Goal: Task Accomplishment & Management: Use online tool/utility

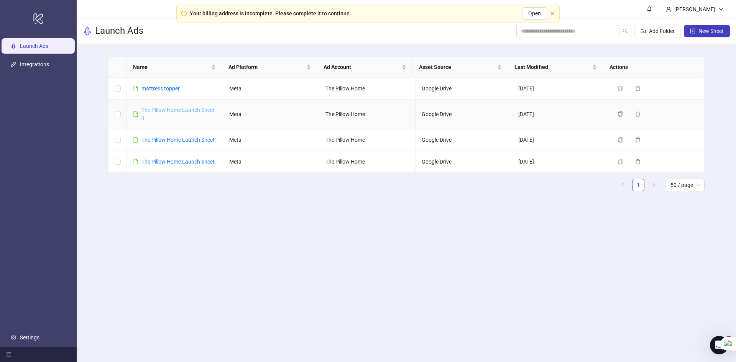
click at [160, 110] on link "The Pillow Home Launch Sheet 3" at bounding box center [177, 114] width 73 height 15
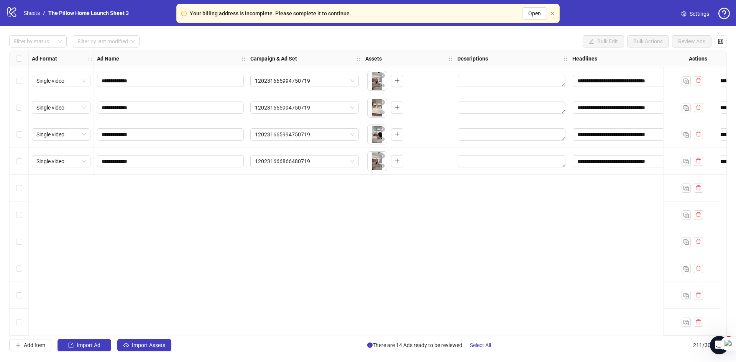
scroll to position [5203, 0]
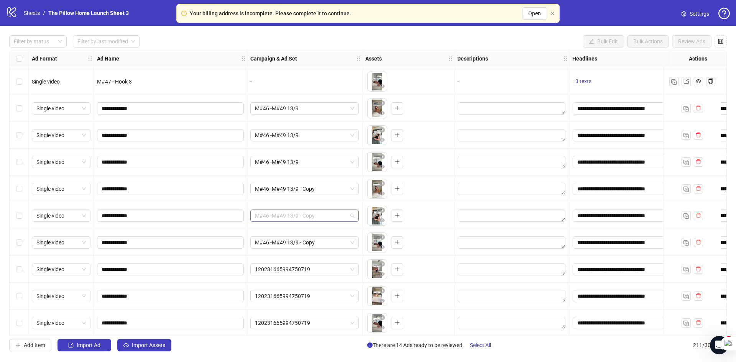
click at [301, 220] on span "M#46 -M#49 13/9 - Copy" at bounding box center [304, 215] width 99 height 11
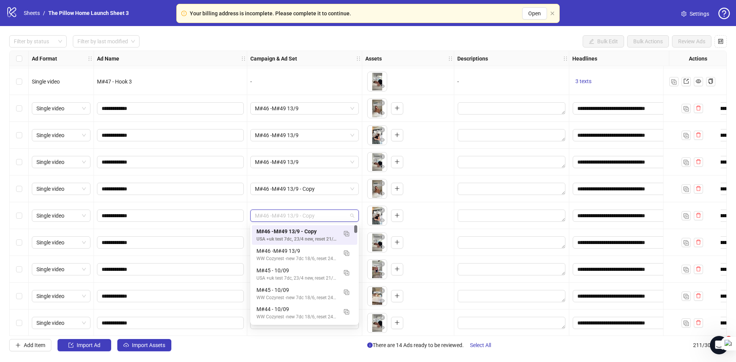
click at [301, 220] on span "M#46 -M#49 13/9 - Copy" at bounding box center [304, 215] width 99 height 11
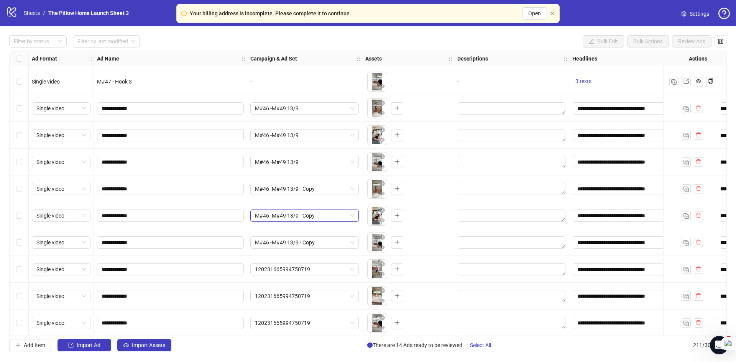
scroll to position [5164, 0]
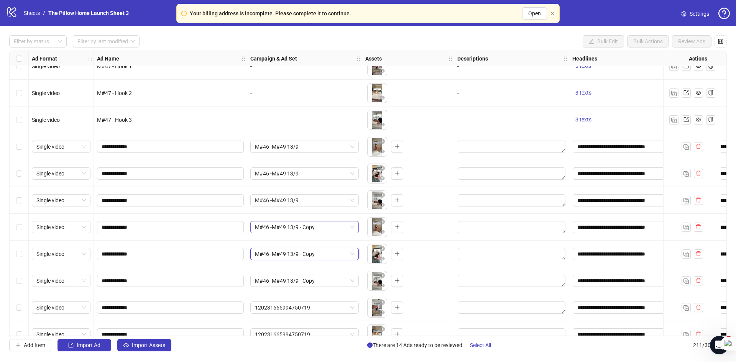
click at [281, 227] on span "M#46 -M#49 13/9 - Copy" at bounding box center [304, 227] width 99 height 11
click at [271, 147] on span "M#46 -M#49 13/9" at bounding box center [304, 146] width 99 height 11
click at [266, 176] on span "M#46 -M#49 13/9" at bounding box center [304, 173] width 99 height 11
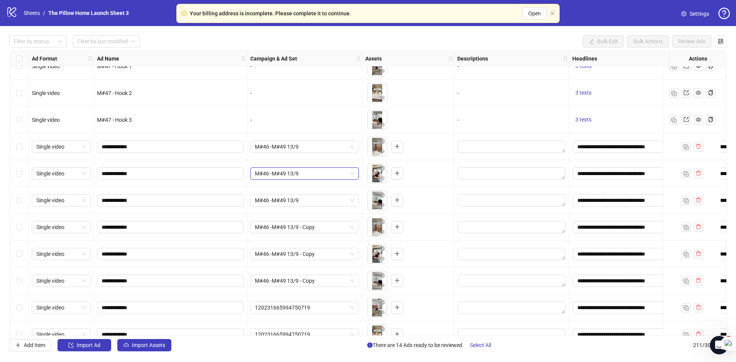
click at [266, 176] on span "M#46 -M#49 13/9" at bounding box center [304, 173] width 99 height 11
click at [276, 200] on span "M#46 -M#49 13/9" at bounding box center [304, 200] width 99 height 11
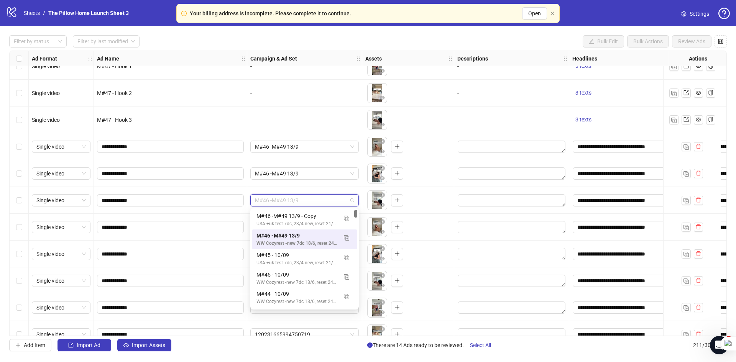
click at [276, 200] on span "M#46 -M#49 13/9" at bounding box center [304, 200] width 99 height 11
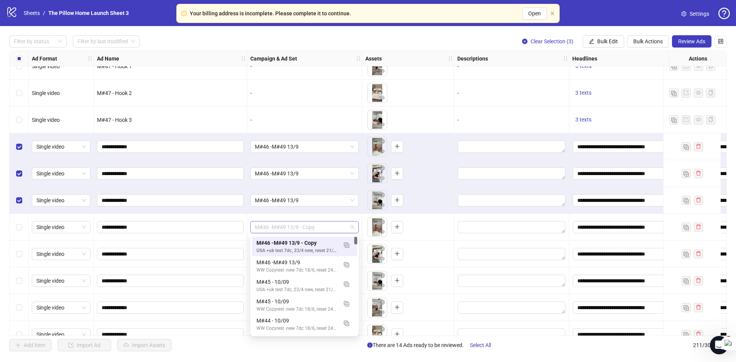
click at [343, 225] on span "M#46 -M#49 13/9 - Copy" at bounding box center [304, 227] width 99 height 11
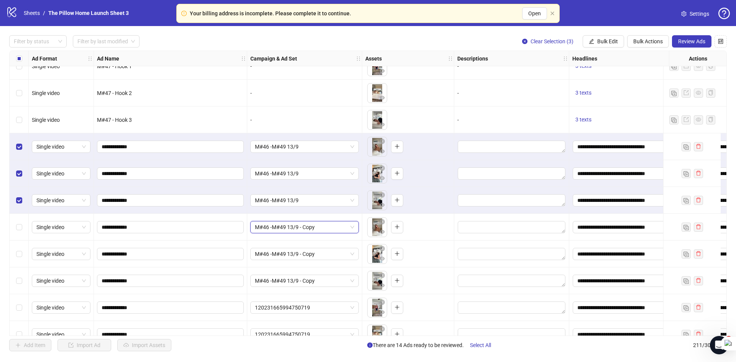
click at [343, 225] on span "M#46 -M#49 13/9 - Copy" at bounding box center [304, 227] width 99 height 11
click at [282, 227] on span "M#46 -M#49 13/9 - Copy" at bounding box center [304, 227] width 99 height 11
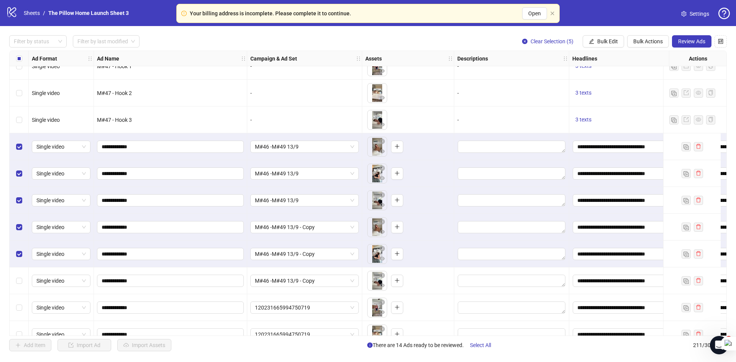
click at [16, 286] on div "Select row 201" at bounding box center [19, 281] width 19 height 27
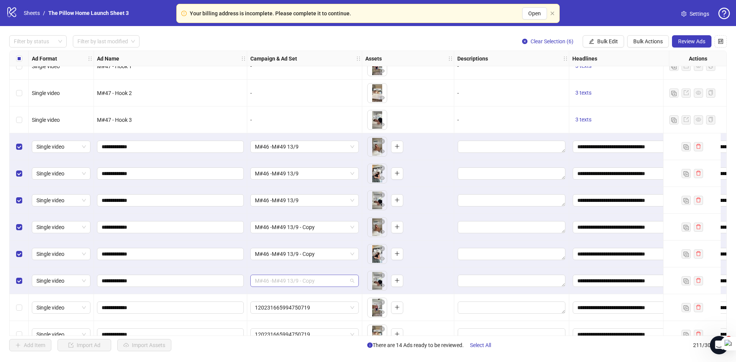
click at [290, 283] on span "M#46 -M#49 13/9 - Copy" at bounding box center [304, 280] width 99 height 11
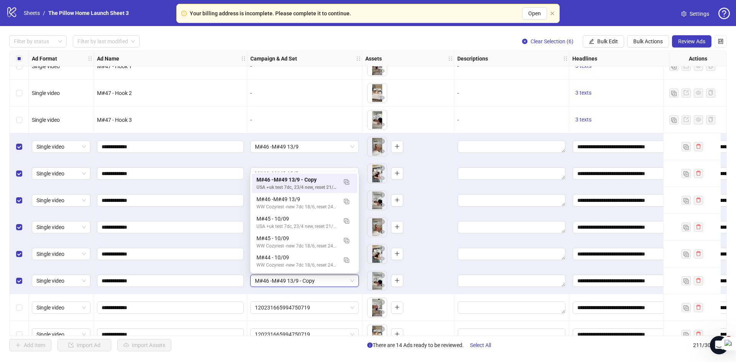
click at [290, 283] on span "M#46 -M#49 13/9 - Copy" at bounding box center [304, 280] width 99 height 11
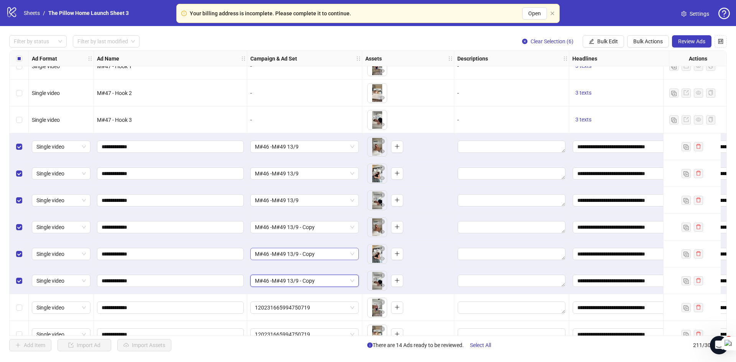
click at [294, 255] on span "M#46 -M#49 13/9 - Copy" at bounding box center [304, 253] width 99 height 11
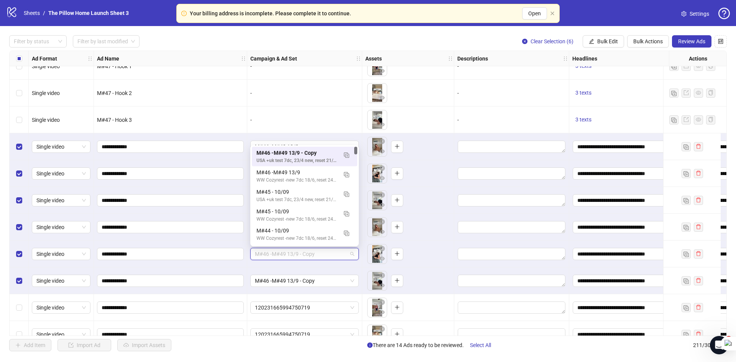
click at [294, 255] on span "M#46 -M#49 13/9 - Copy" at bounding box center [304, 253] width 99 height 11
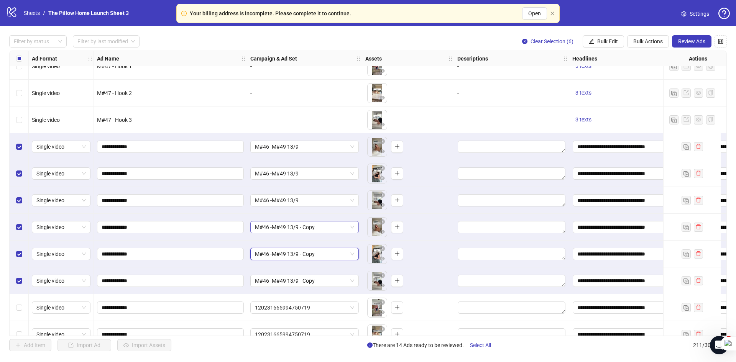
click at [298, 233] on span "M#46 -M#49 13/9 - Copy" at bounding box center [304, 227] width 99 height 11
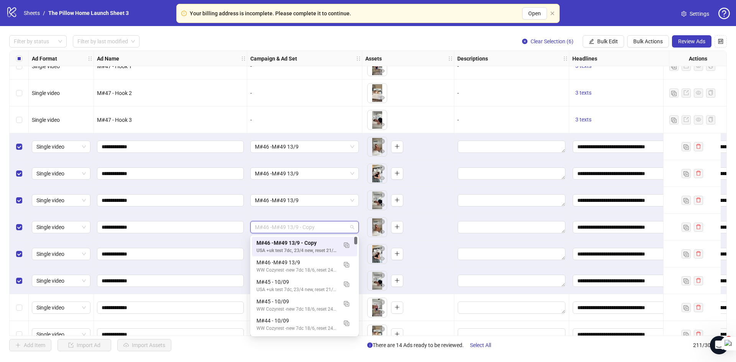
click at [298, 233] on span "M#46 -M#49 13/9 - Copy" at bounding box center [304, 227] width 99 height 11
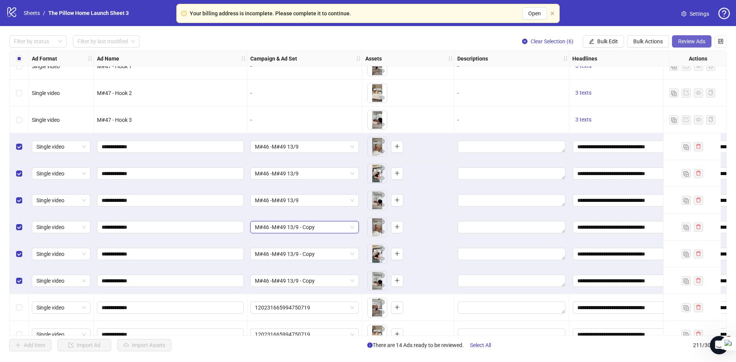
click at [698, 45] on button "Review Ads" at bounding box center [691, 41] width 39 height 12
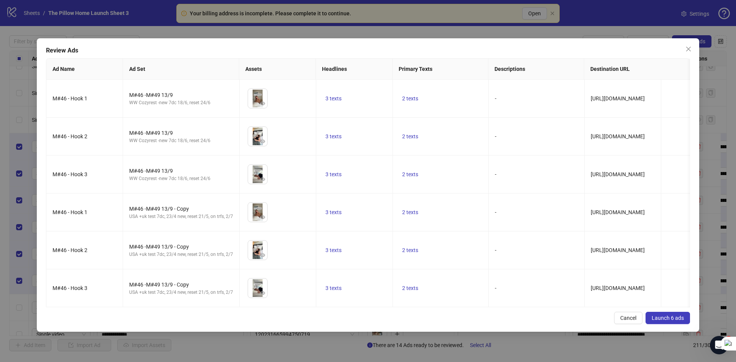
click at [665, 321] on span "Launch 6 ads" at bounding box center [668, 318] width 32 height 6
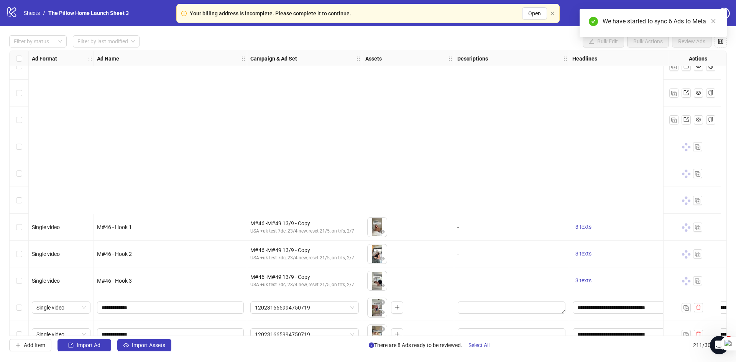
scroll to position [5356, 0]
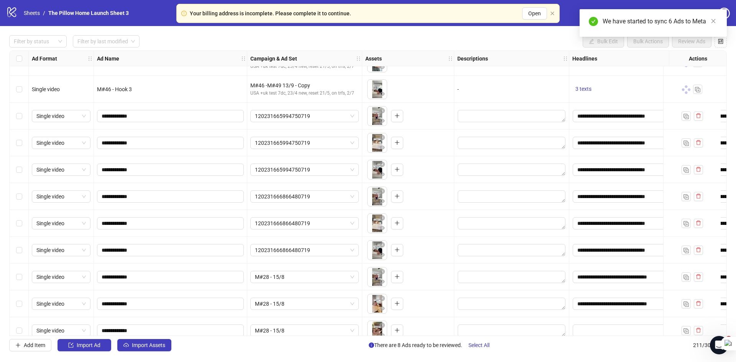
click at [22, 115] on div "Select row 202" at bounding box center [19, 116] width 19 height 27
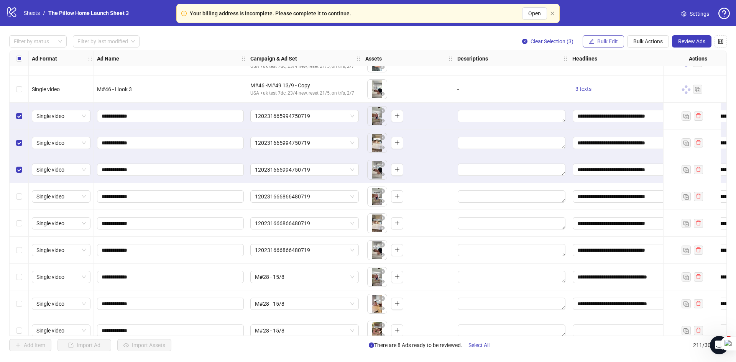
click at [602, 41] on span "Bulk Edit" at bounding box center [607, 41] width 21 height 6
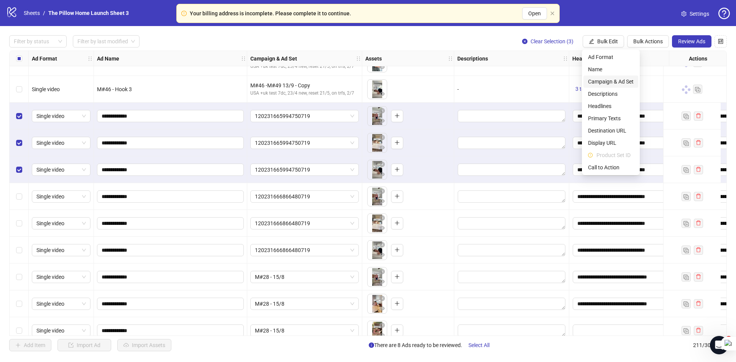
click at [601, 80] on span "Campaign & Ad Set" at bounding box center [611, 81] width 46 height 8
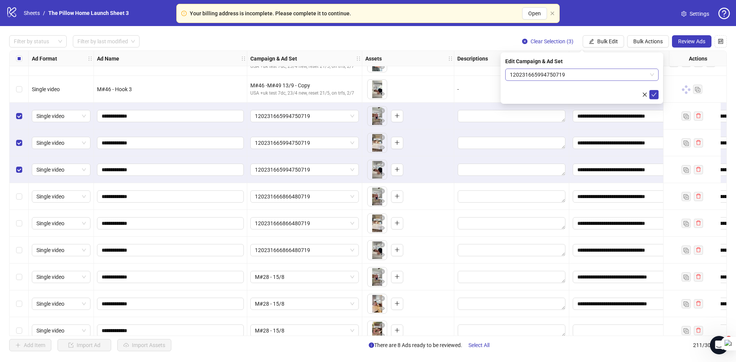
click at [535, 76] on span "120231665994750719" at bounding box center [582, 74] width 144 height 11
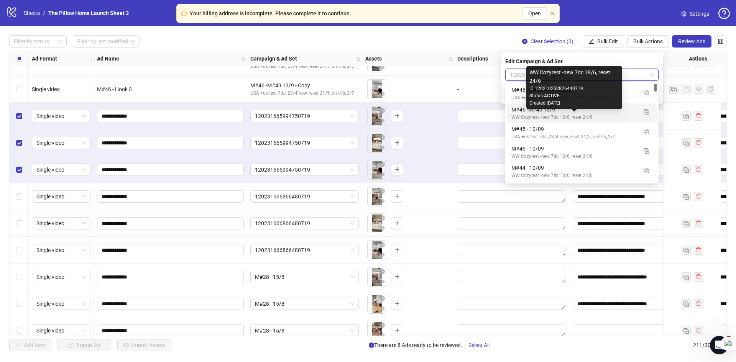
click at [522, 113] on div "M#46 -M#49 13/9" at bounding box center [574, 109] width 126 height 8
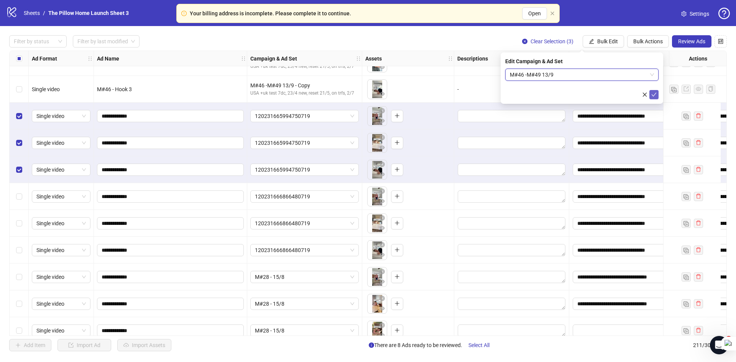
click at [654, 96] on icon "check" at bounding box center [653, 94] width 5 height 5
click at [351, 115] on span "M#46 -M#49 13/9" at bounding box center [304, 115] width 99 height 11
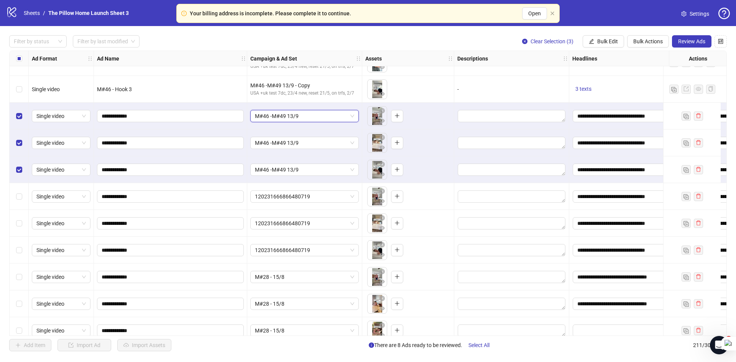
click at [351, 115] on span "M#46 -M#49 13/9" at bounding box center [304, 115] width 99 height 11
click at [348, 143] on span "M#46 -M#49 13/9" at bounding box center [304, 142] width 99 height 11
click at [309, 147] on span "M#46 -M#49 13/9" at bounding box center [304, 142] width 99 height 11
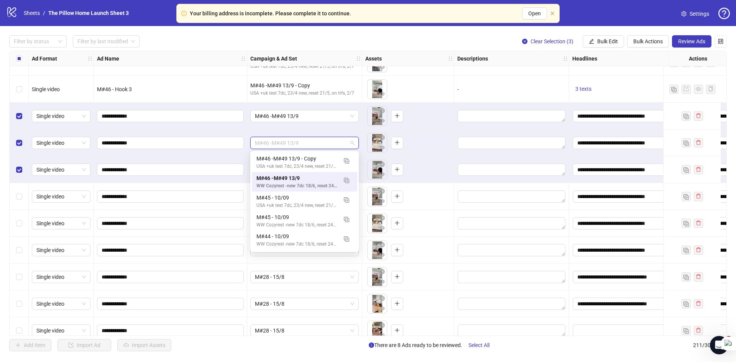
click at [182, 149] on div "**********" at bounding box center [170, 143] width 153 height 27
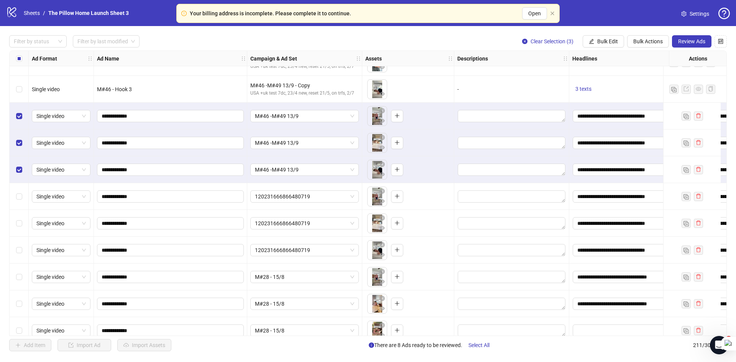
drag, startPoint x: 692, startPoint y: 42, endPoint x: 673, endPoint y: 56, distance: 23.3
click at [692, 42] on span "Review Ads" at bounding box center [691, 41] width 27 height 6
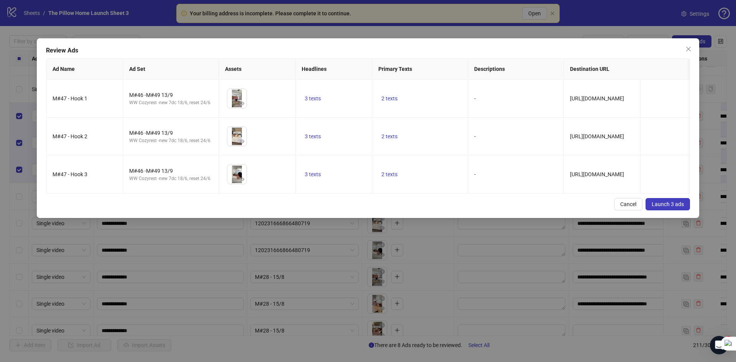
click at [656, 207] on span "Launch 3 ads" at bounding box center [668, 204] width 32 height 6
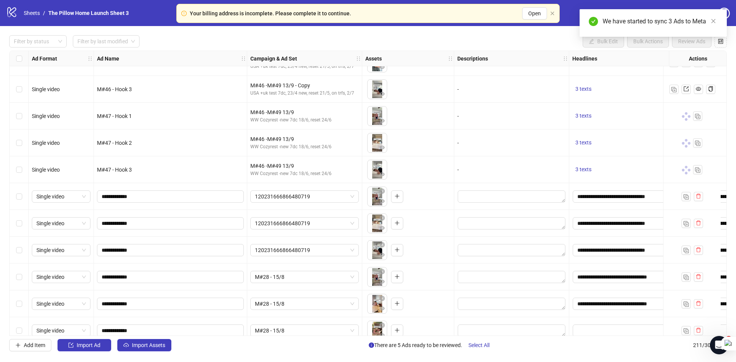
click at [15, 198] on div "Select row 205" at bounding box center [19, 196] width 19 height 27
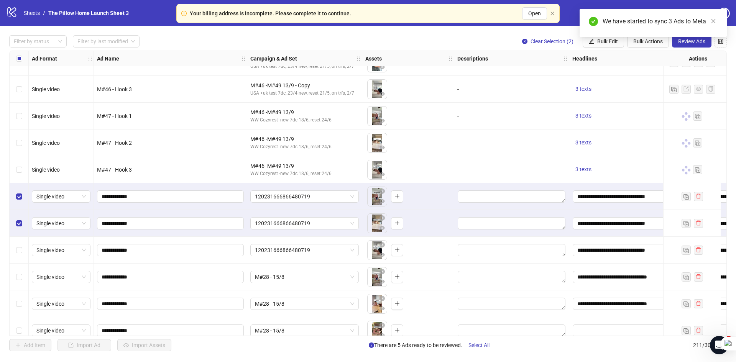
click at [24, 248] on div "Select row 207" at bounding box center [19, 250] width 19 height 27
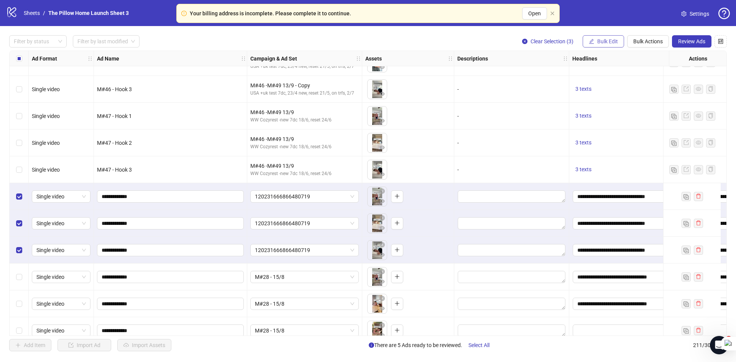
click at [607, 44] on span "Bulk Edit" at bounding box center [607, 41] width 21 height 6
click at [604, 81] on span "Campaign & Ad Set" at bounding box center [611, 81] width 46 height 8
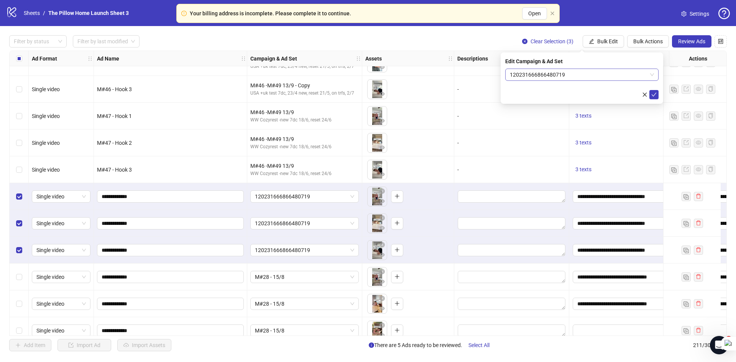
click at [580, 80] on span "120231666866480719" at bounding box center [582, 74] width 144 height 11
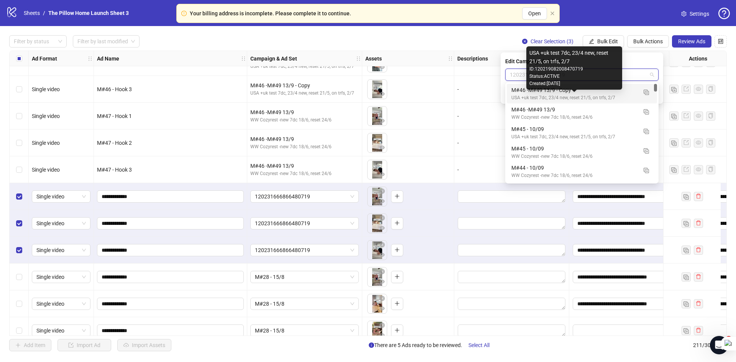
click at [559, 97] on div "USA +uk test 7dc, 23/4 new, reset 21/5, on trfs, 2/7" at bounding box center [574, 97] width 126 height 7
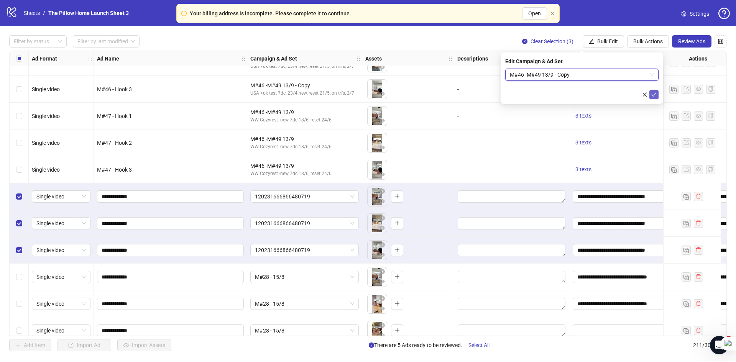
click at [650, 94] on button "submit" at bounding box center [653, 94] width 9 height 9
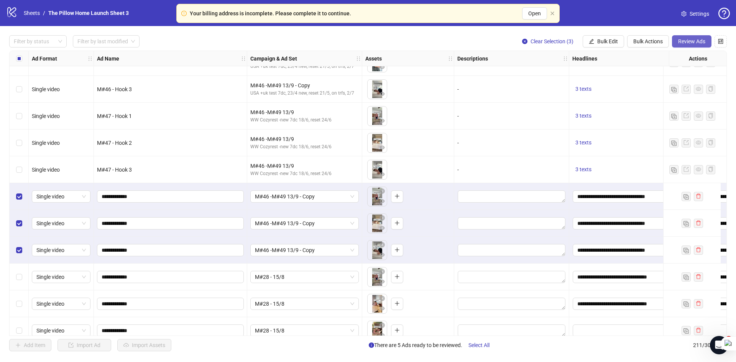
click at [686, 46] on button "Review Ads" at bounding box center [691, 41] width 39 height 12
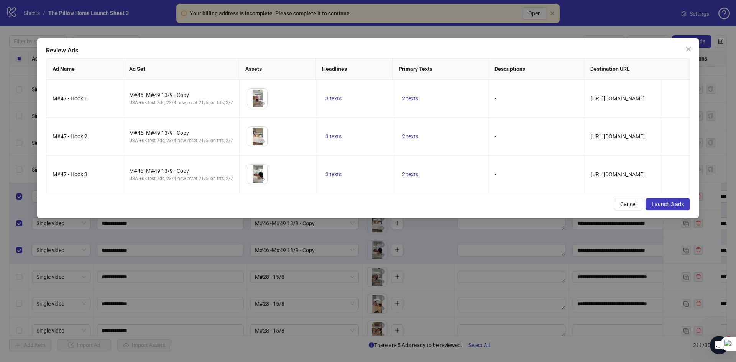
click at [653, 207] on span "Launch 3 ads" at bounding box center [668, 204] width 32 height 6
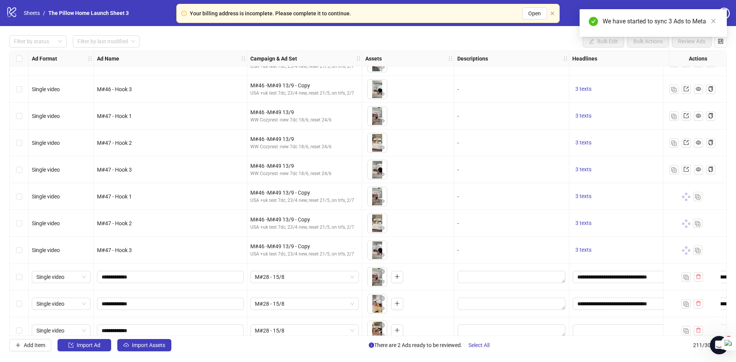
scroll to position [5394, 0]
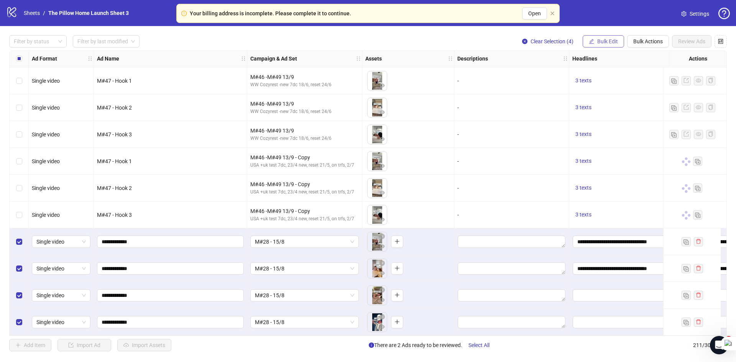
click at [613, 41] on span "Bulk Edit" at bounding box center [607, 41] width 21 height 6
click at [662, 43] on span "Bulk Actions" at bounding box center [648, 41] width 30 height 6
click at [647, 57] on span "Delete" at bounding box center [658, 57] width 53 height 8
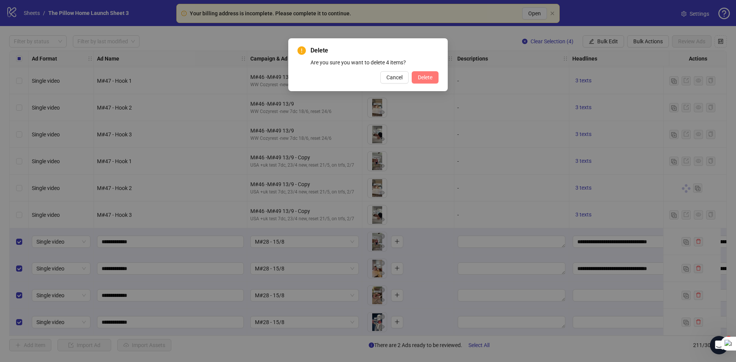
click at [431, 79] on span "Delete" at bounding box center [425, 77] width 15 height 6
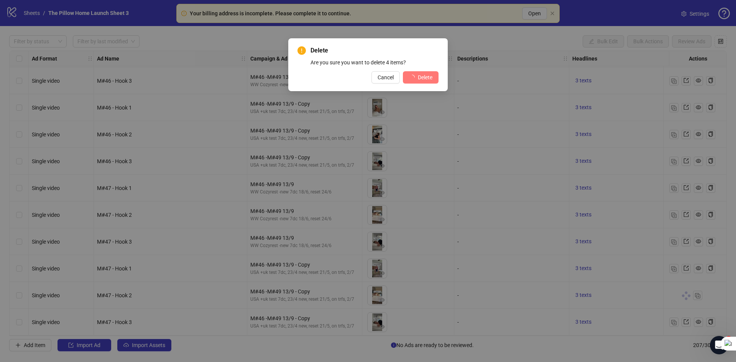
scroll to position [5287, 0]
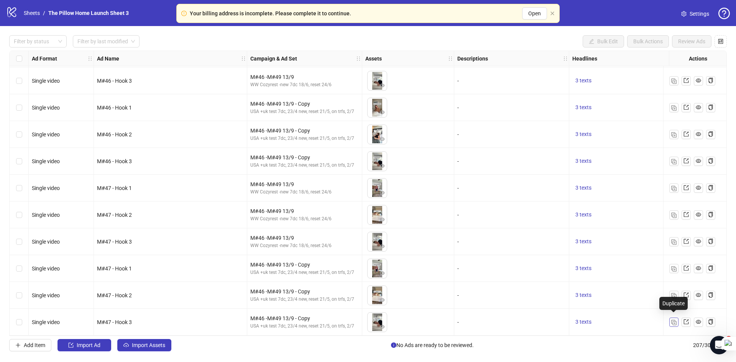
click at [671, 322] on img "button" at bounding box center [673, 322] width 5 height 5
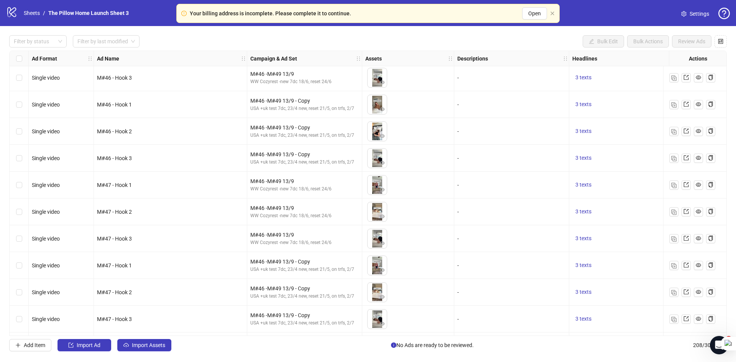
scroll to position [5314, 0]
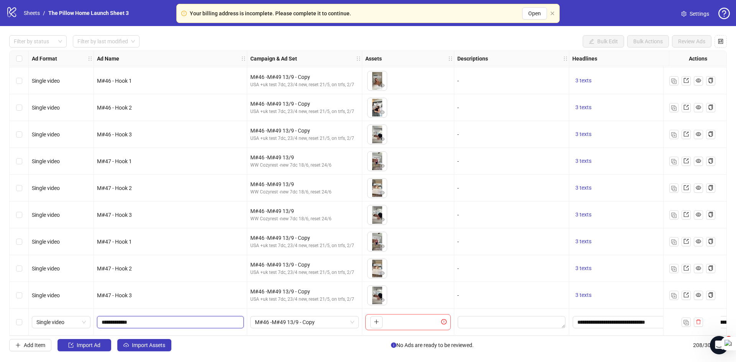
click at [118, 318] on input "**********" at bounding box center [170, 322] width 136 height 8
type input "**********"
click at [375, 319] on icon "plus" at bounding box center [376, 321] width 5 height 5
click at [330, 319] on span "M#46 -M#49 13/9 - Copy" at bounding box center [304, 322] width 99 height 11
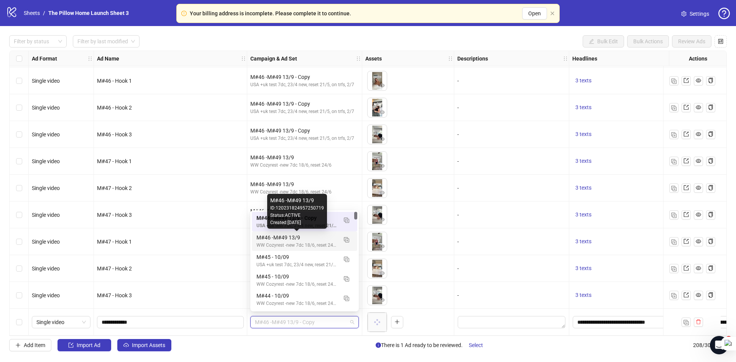
click at [306, 241] on div "M#46 -M#49 13/9" at bounding box center [296, 237] width 81 height 8
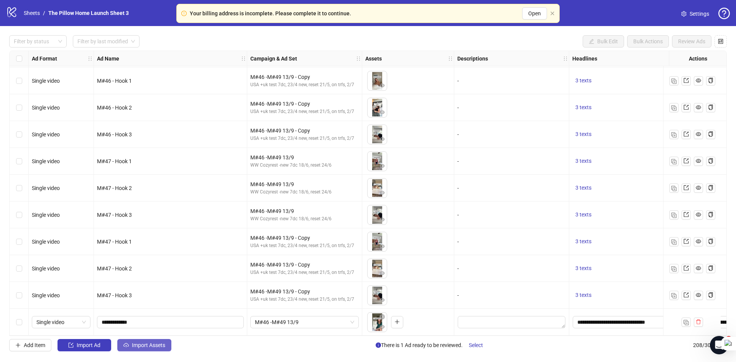
click at [161, 345] on span "Import Assets" at bounding box center [148, 345] width 33 height 6
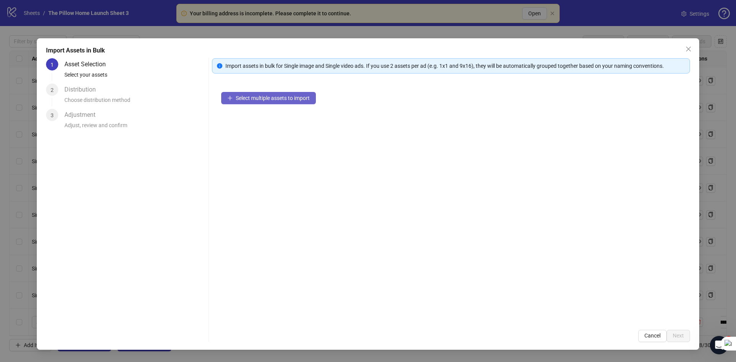
click at [253, 97] on span "Select multiple assets to import" at bounding box center [273, 98] width 74 height 6
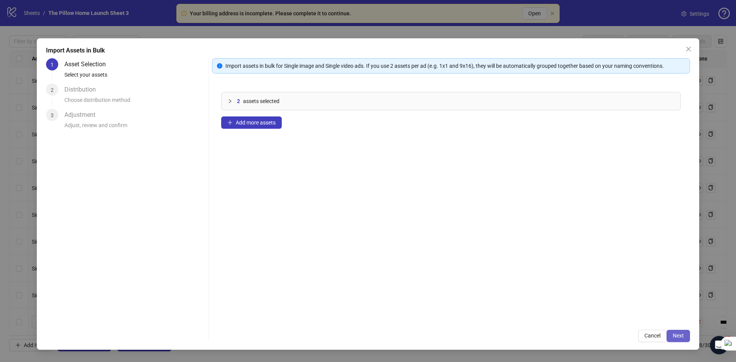
click at [674, 337] on span "Next" at bounding box center [678, 336] width 11 height 6
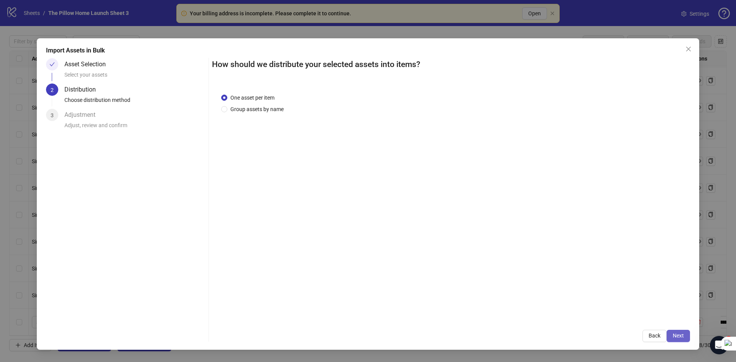
click at [683, 336] on span "Next" at bounding box center [678, 336] width 11 height 6
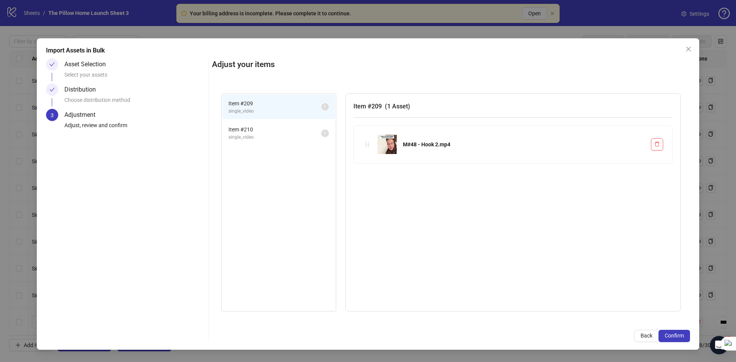
click at [683, 336] on span "Confirm" at bounding box center [674, 336] width 19 height 6
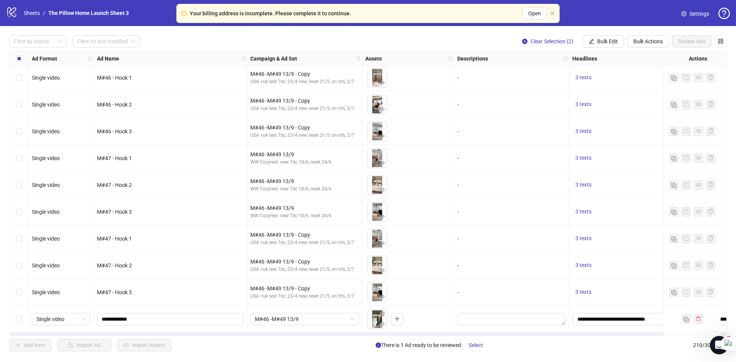
scroll to position [5367, 0]
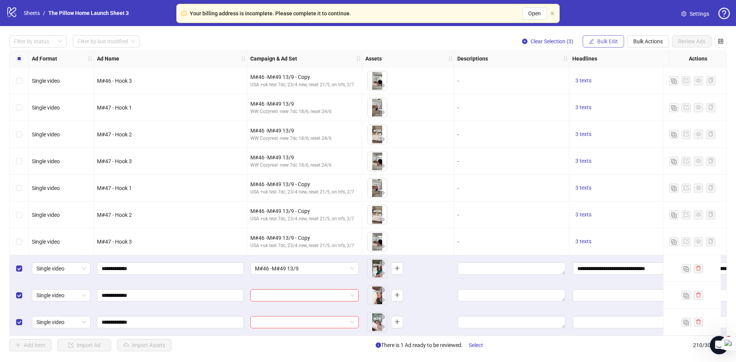
click at [602, 41] on span "Bulk Edit" at bounding box center [607, 41] width 21 height 6
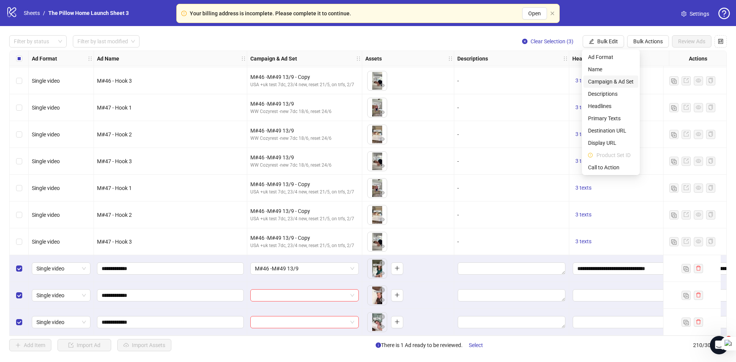
click at [602, 76] on li "Campaign & Ad Set" at bounding box center [610, 82] width 55 height 12
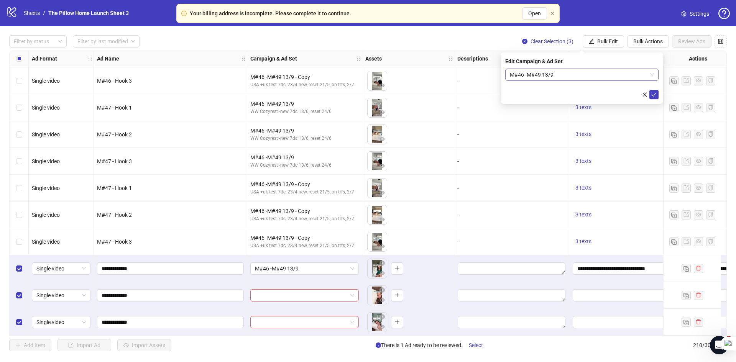
click at [601, 74] on span "M#46 -M#49 13/9" at bounding box center [582, 74] width 144 height 11
click at [654, 95] on icon "check" at bounding box center [653, 94] width 5 height 5
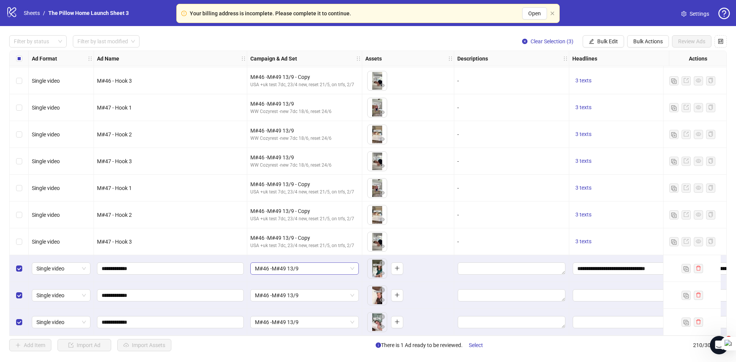
click at [277, 263] on span "M#46 -M#49 13/9" at bounding box center [304, 268] width 99 height 11
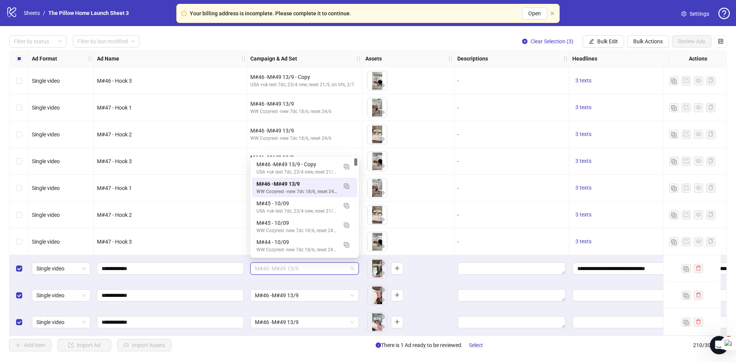
click at [280, 266] on span "M#46 -M#49 13/9" at bounding box center [304, 268] width 99 height 11
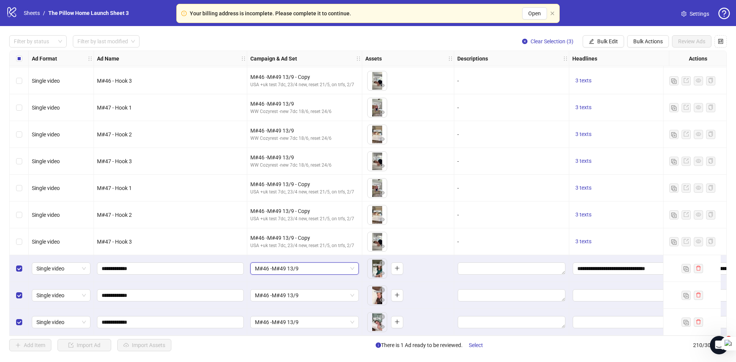
click at [287, 301] on div "M#46 -M#49 13/9" at bounding box center [304, 295] width 115 height 27
click at [287, 294] on span "M#46 -M#49 13/9" at bounding box center [304, 295] width 99 height 11
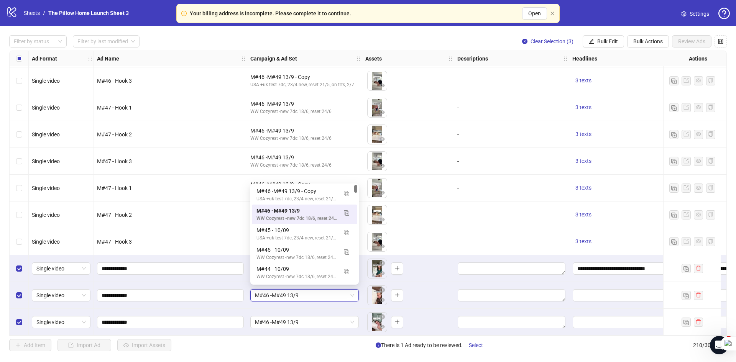
click at [287, 294] on span "M#46 -M#49 13/9" at bounding box center [304, 295] width 99 height 11
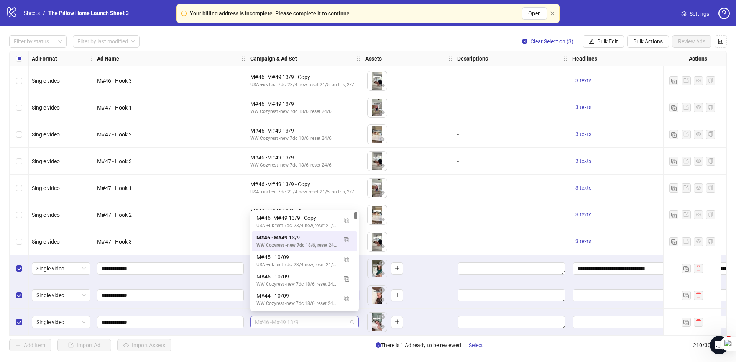
click at [292, 320] on span "M#46 -M#49 13/9" at bounding box center [304, 322] width 99 height 11
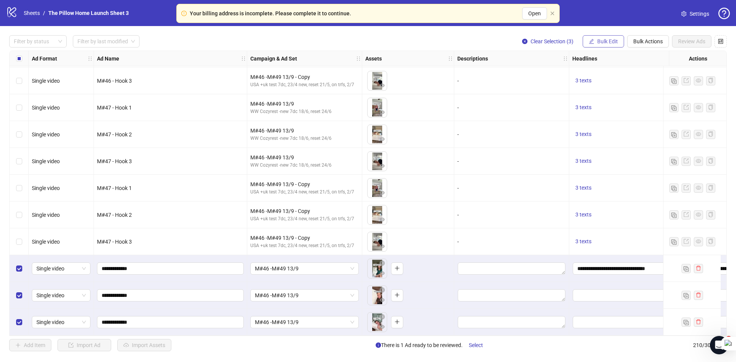
click at [599, 41] on span "Bulk Edit" at bounding box center [607, 41] width 21 height 6
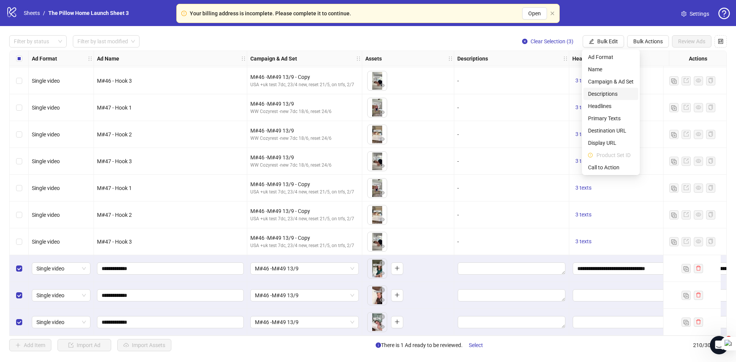
click at [601, 93] on span "Descriptions" at bounding box center [611, 94] width 46 height 8
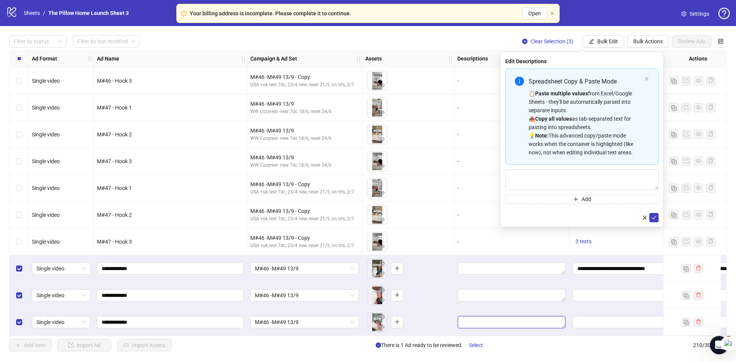
click at [509, 317] on textarea "Edit values" at bounding box center [512, 322] width 108 height 12
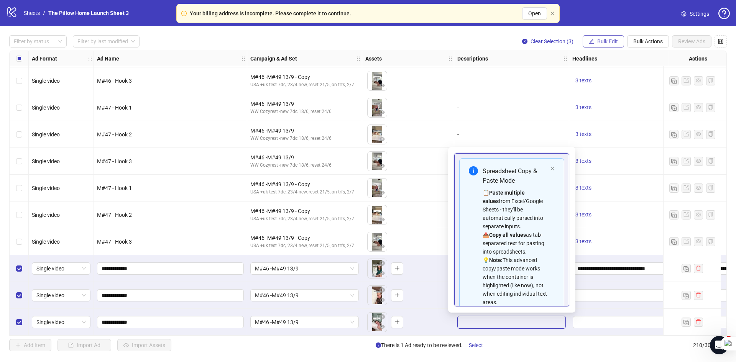
drag, startPoint x: 613, startPoint y: 42, endPoint x: 610, endPoint y: 102, distance: 59.9
click at [613, 41] on span "Bulk Edit" at bounding box center [607, 41] width 21 height 6
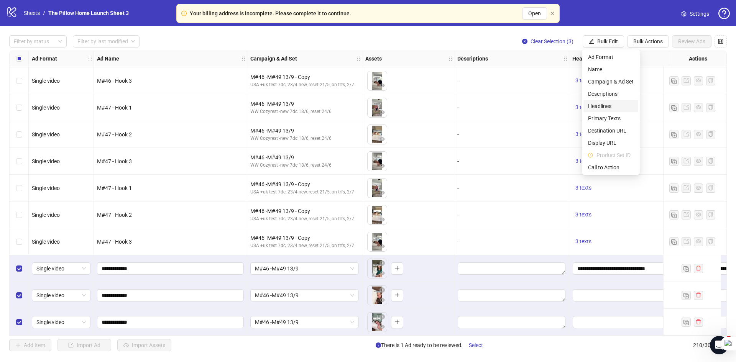
click at [602, 103] on span "Headlines" at bounding box center [611, 106] width 46 height 8
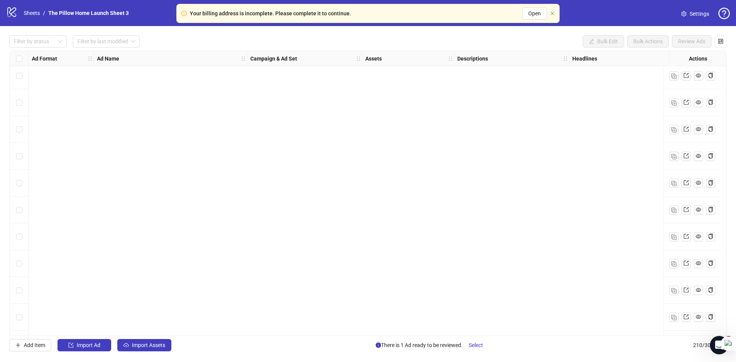
scroll to position [5367, 0]
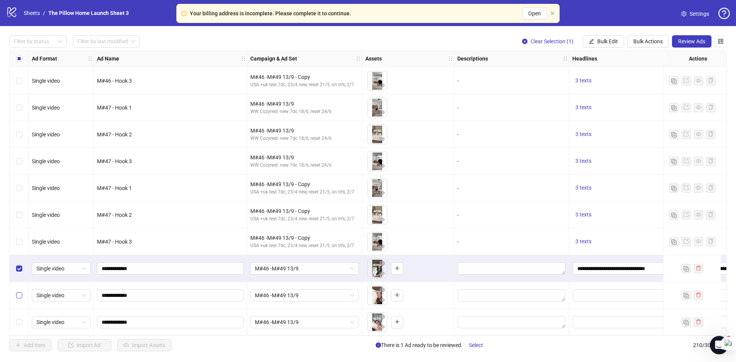
click at [16, 291] on label "Select row 209" at bounding box center [19, 295] width 6 height 8
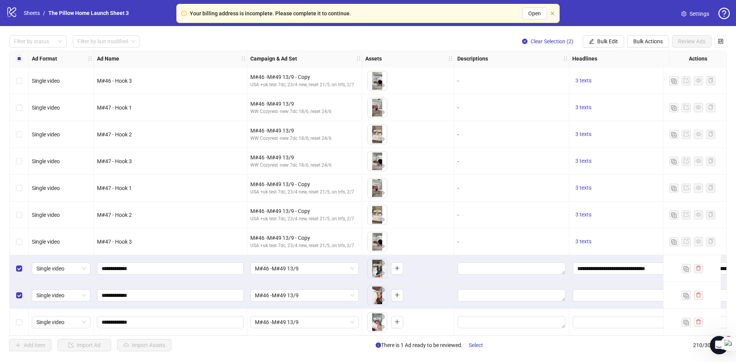
click at [12, 309] on div "Select row 210" at bounding box center [19, 322] width 19 height 27
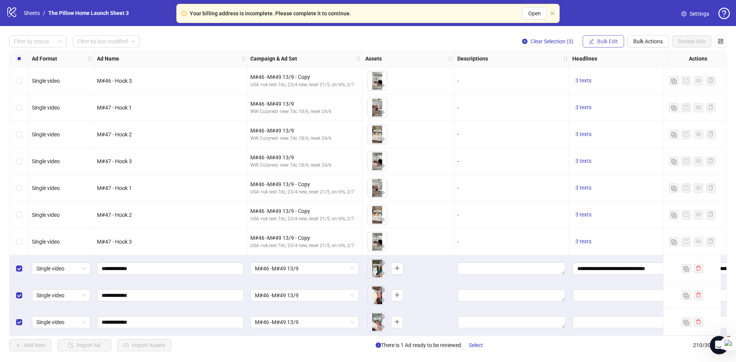
click at [598, 42] on span "Bulk Edit" at bounding box center [607, 41] width 21 height 6
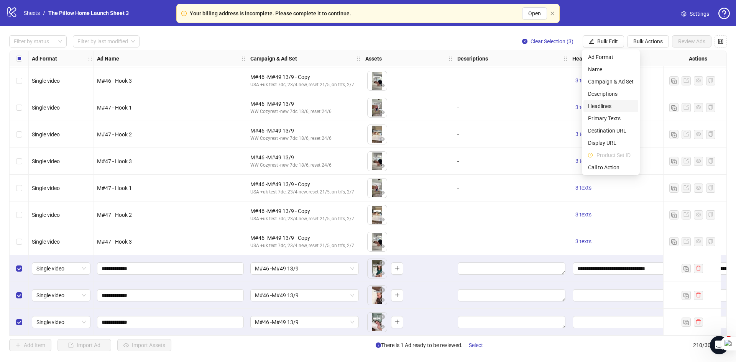
click at [599, 106] on span "Headlines" at bounding box center [611, 106] width 46 height 8
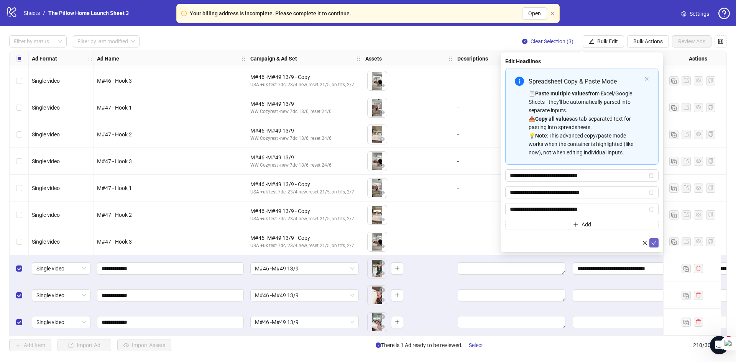
click at [655, 245] on span "submit" at bounding box center [653, 243] width 5 height 6
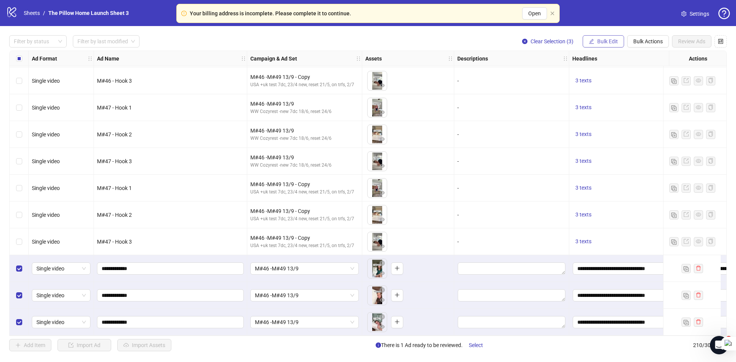
click at [608, 37] on button "Bulk Edit" at bounding box center [603, 41] width 41 height 12
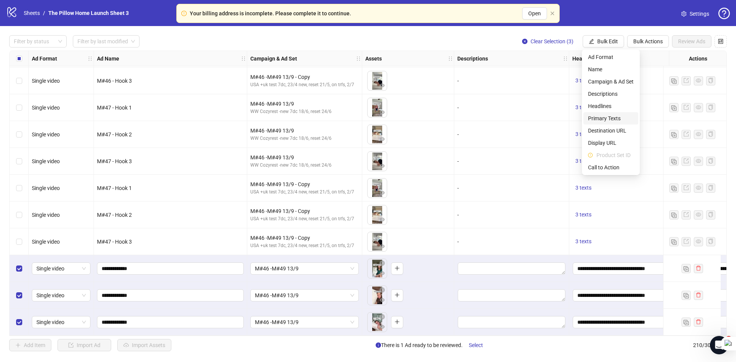
click at [599, 116] on span "Primary Texts" at bounding box center [611, 118] width 46 height 8
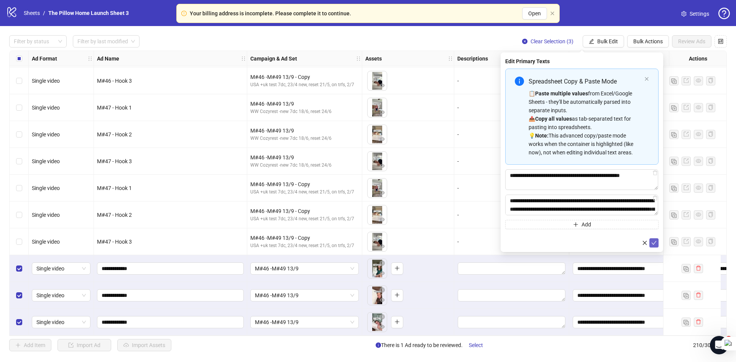
click at [654, 245] on span "submit" at bounding box center [653, 243] width 5 height 6
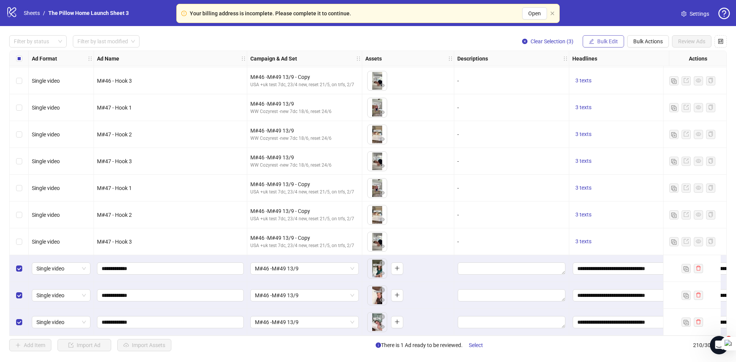
click at [599, 43] on span "Bulk Edit" at bounding box center [607, 41] width 21 height 6
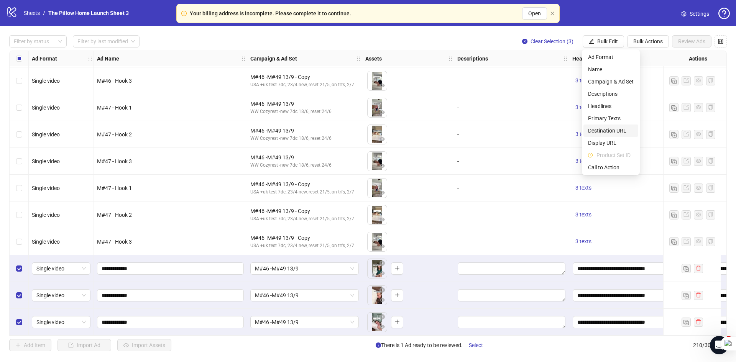
click at [605, 130] on span "Destination URL" at bounding box center [611, 130] width 46 height 8
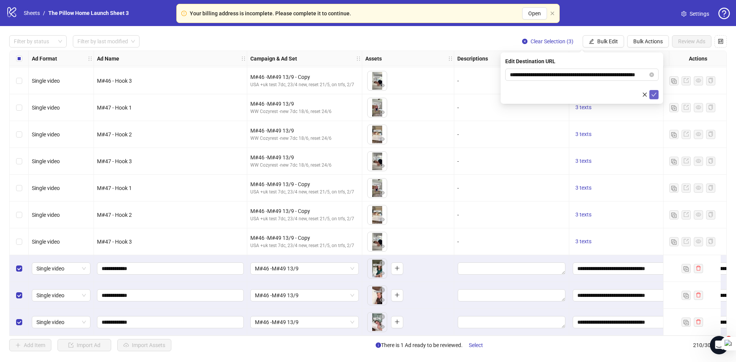
click at [656, 97] on icon "check" at bounding box center [653, 94] width 5 height 5
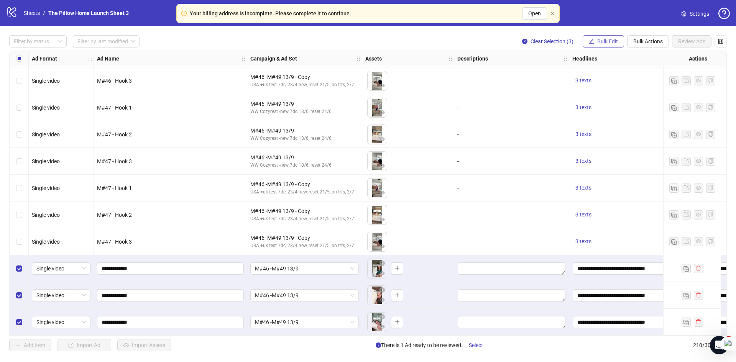
click at [611, 41] on span "Bulk Edit" at bounding box center [607, 41] width 21 height 6
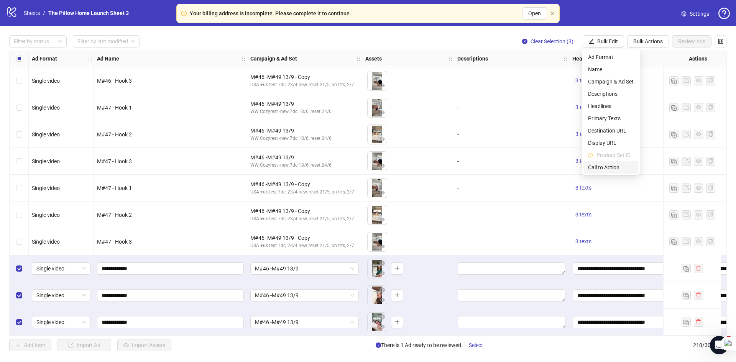
click at [601, 162] on li "Call to Action" at bounding box center [610, 167] width 55 height 12
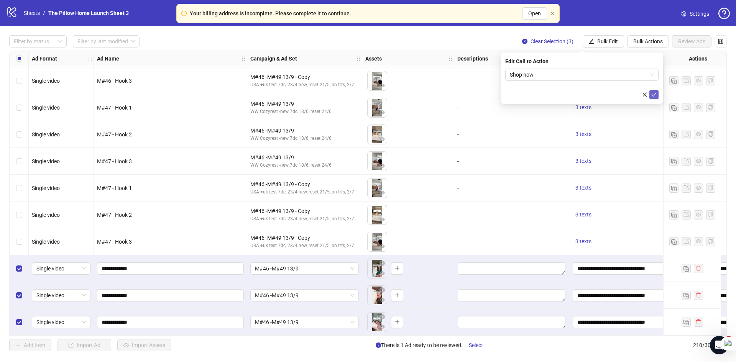
click at [655, 92] on icon "check" at bounding box center [653, 94] width 5 height 5
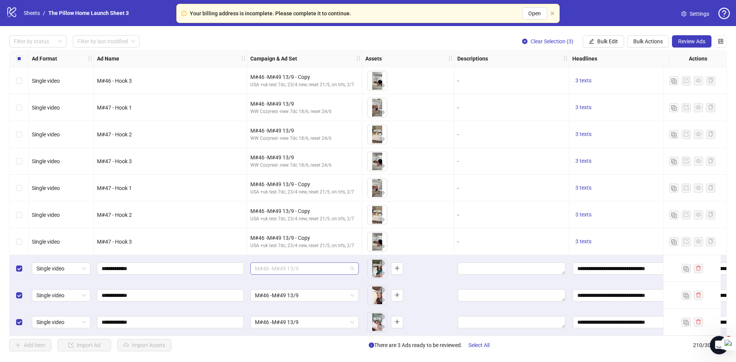
click at [327, 264] on span "M#46 -M#49 13/9" at bounding box center [304, 268] width 99 height 11
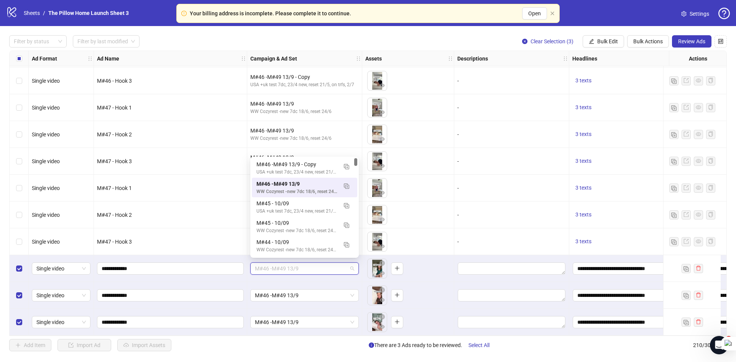
click at [327, 264] on span "M#46 -M#49 13/9" at bounding box center [304, 268] width 99 height 11
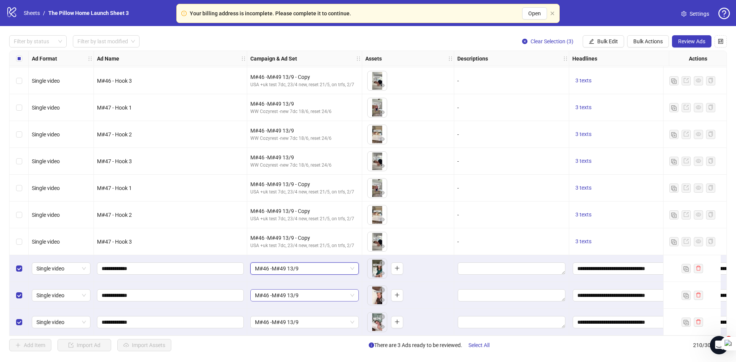
click at [322, 291] on span "M#46 -M#49 13/9" at bounding box center [304, 295] width 99 height 11
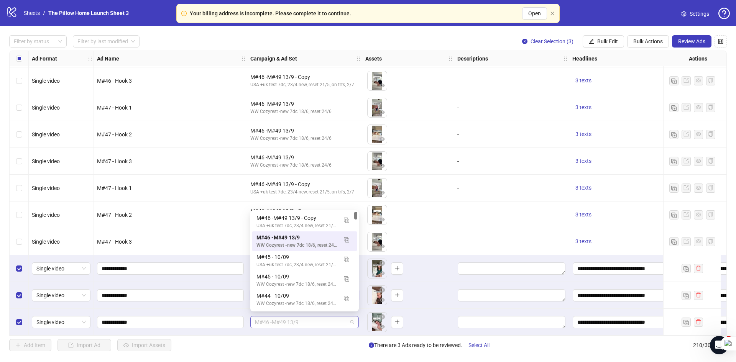
click at [317, 318] on span "M#46 -M#49 13/9" at bounding box center [304, 322] width 99 height 11
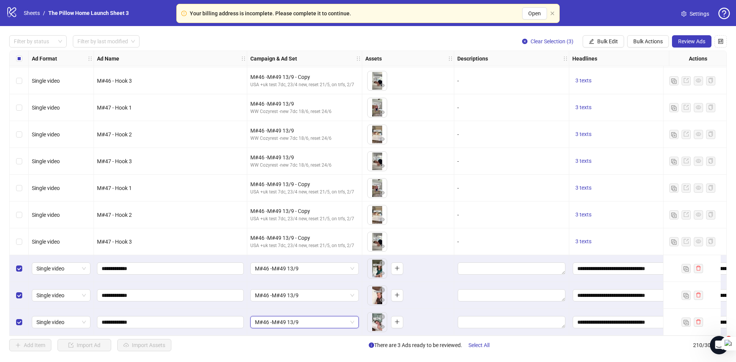
click at [314, 325] on span "M#46 -M#49 13/9" at bounding box center [304, 322] width 99 height 11
click at [694, 39] on span "Review Ads" at bounding box center [691, 41] width 27 height 6
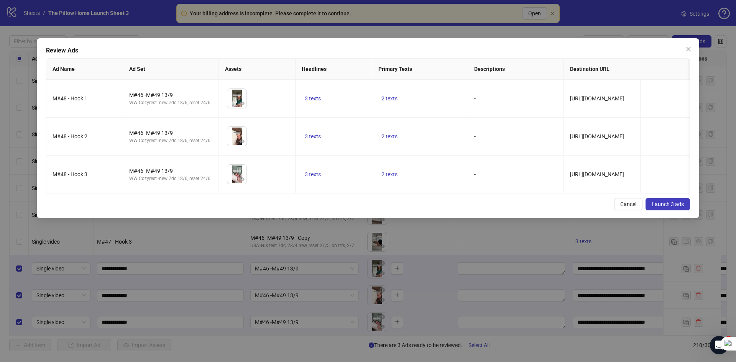
click at [667, 207] on span "Launch 3 ads" at bounding box center [668, 204] width 32 height 6
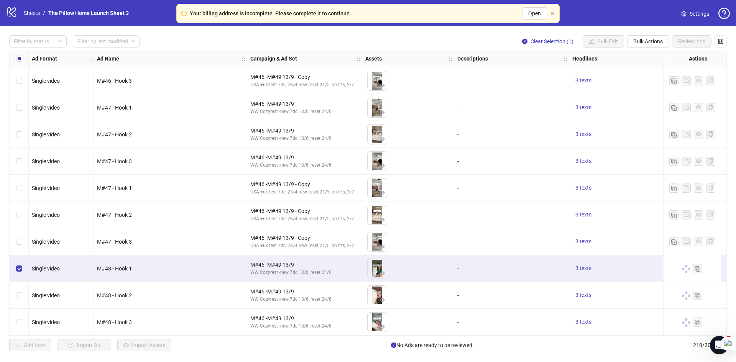
click at [13, 296] on div "Select row 209" at bounding box center [19, 295] width 19 height 27
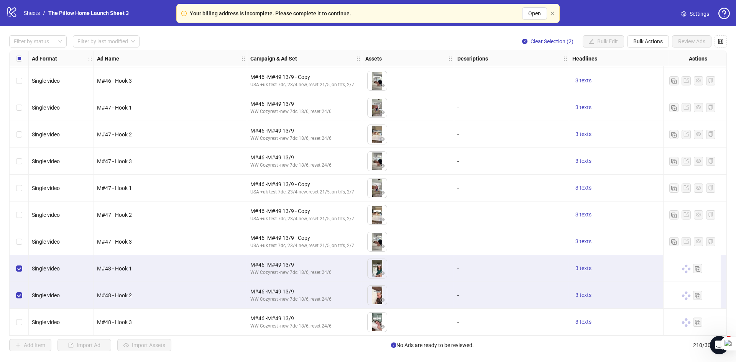
click at [10, 316] on div "Select row 210" at bounding box center [19, 322] width 19 height 27
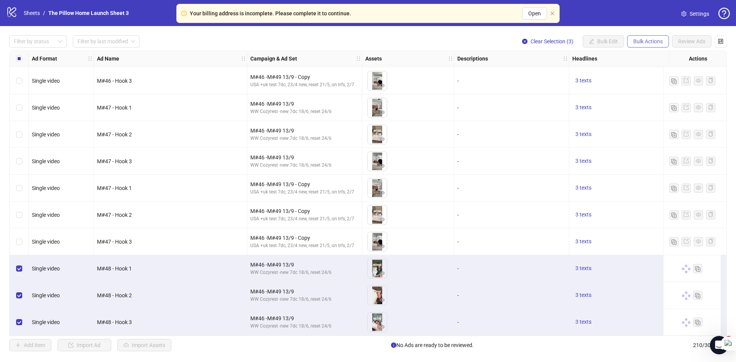
click at [645, 46] on button "Bulk Actions" at bounding box center [648, 41] width 42 height 12
click at [664, 82] on span "Duplicate with assets" at bounding box center [658, 81] width 53 height 8
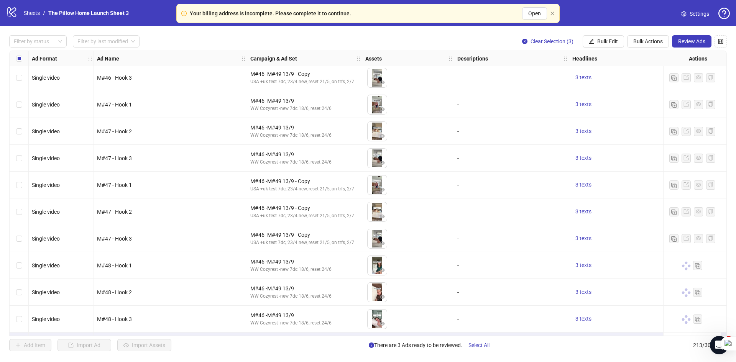
scroll to position [5448, 0]
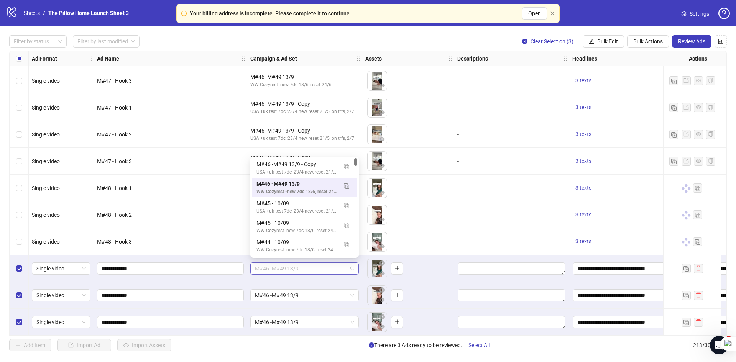
click at [295, 267] on span "M#46 -M#49 13/9" at bounding box center [304, 268] width 99 height 11
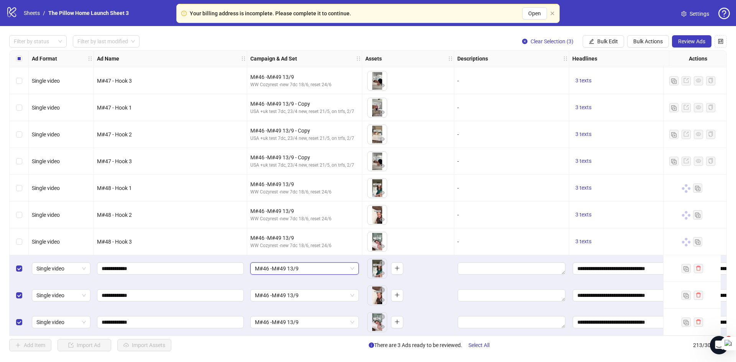
click at [295, 267] on span "M#46 -M#49 13/9" at bounding box center [304, 268] width 99 height 11
click at [605, 44] on span "Bulk Edit" at bounding box center [607, 41] width 21 height 6
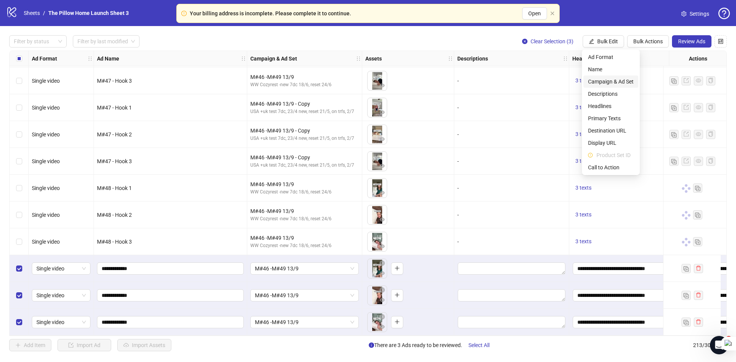
click at [616, 79] on span "Campaign & Ad Set" at bounding box center [611, 81] width 46 height 8
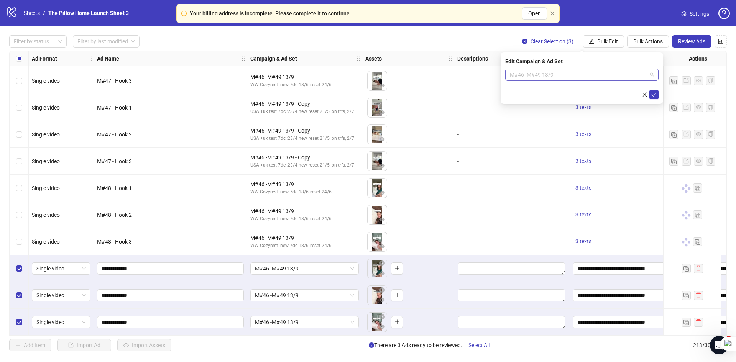
click at [585, 78] on span "M#46 -M#49 13/9" at bounding box center [582, 74] width 144 height 11
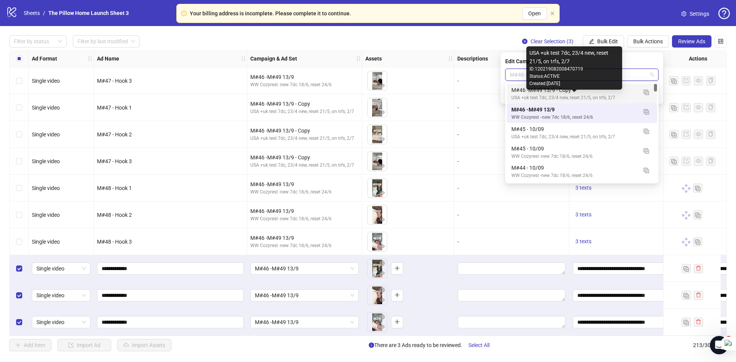
click at [568, 95] on div "USA +uk test 7dc, 23/4 new, reset 21/5, on trfs, 2/7" at bounding box center [574, 97] width 126 height 7
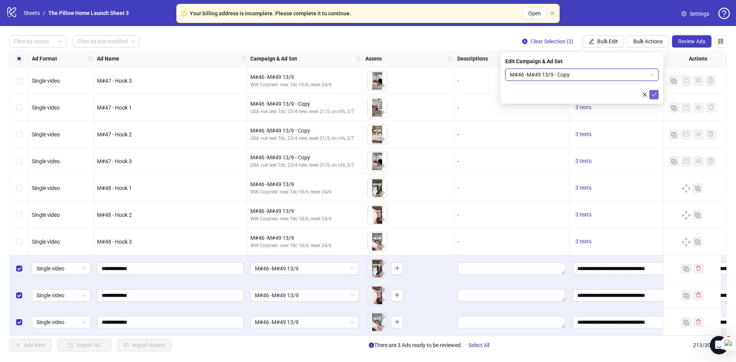
click at [657, 92] on button "submit" at bounding box center [653, 94] width 9 height 9
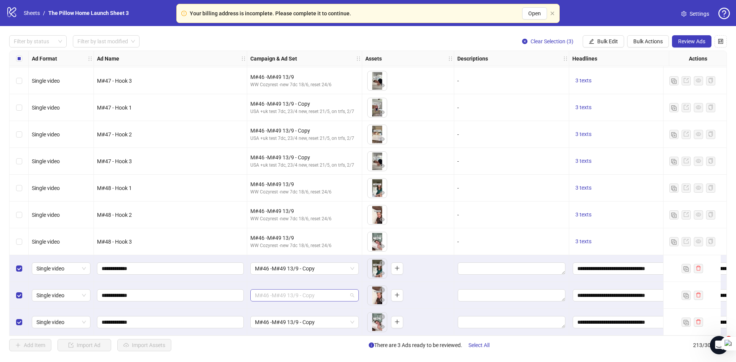
click at [305, 297] on span "M#46 -M#49 13/9 - Copy" at bounding box center [304, 295] width 99 height 11
click at [300, 317] on span "M#46 -M#49 13/9 - Copy" at bounding box center [304, 322] width 99 height 11
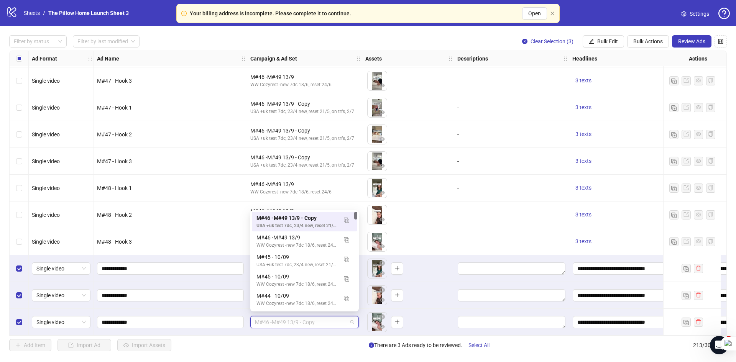
click at [300, 317] on span "M#46 -M#49 13/9 - Copy" at bounding box center [304, 322] width 99 height 11
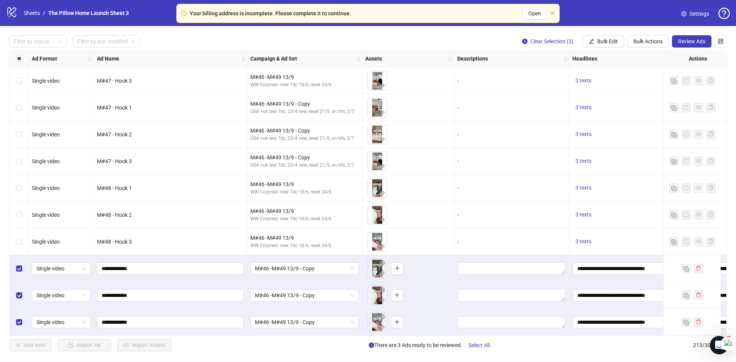
click at [325, 256] on div "M#46 -M#49 13/9 - Copy" at bounding box center [304, 268] width 115 height 27
click at [328, 264] on span "M#46 -M#49 13/9 - Copy" at bounding box center [304, 268] width 99 height 11
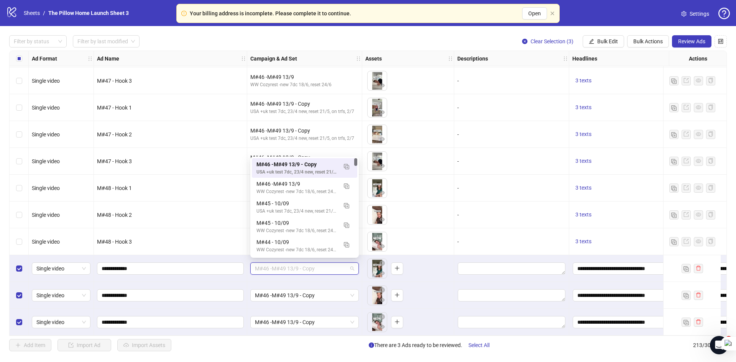
click at [328, 264] on span "M#46 -M#49 13/9 - Copy" at bounding box center [304, 268] width 99 height 11
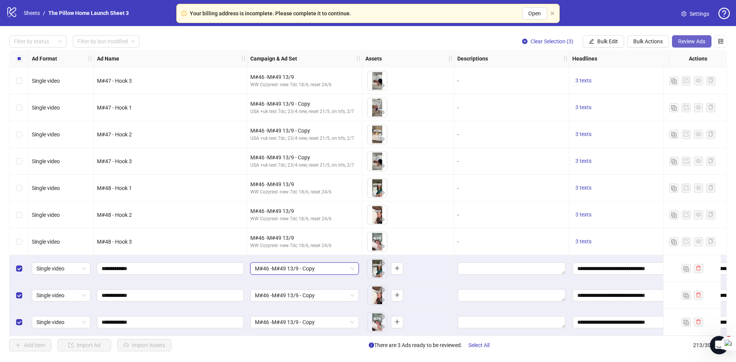
click at [683, 44] on span "Review Ads" at bounding box center [691, 41] width 27 height 6
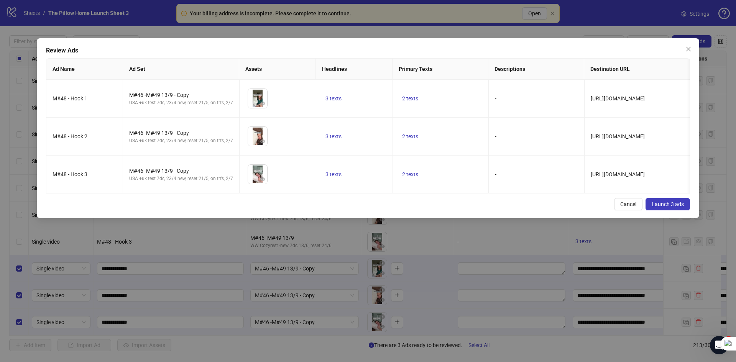
click at [664, 207] on span "Launch 3 ads" at bounding box center [668, 204] width 32 height 6
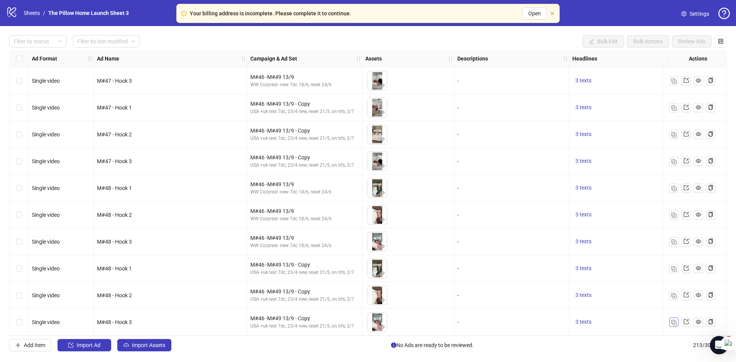
click at [669, 318] on button "button" at bounding box center [673, 322] width 9 height 9
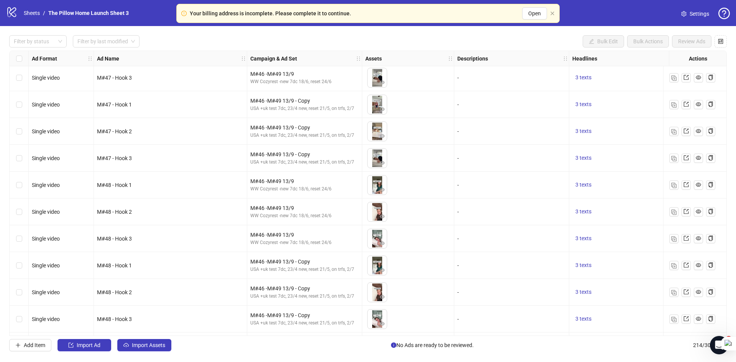
scroll to position [5475, 0]
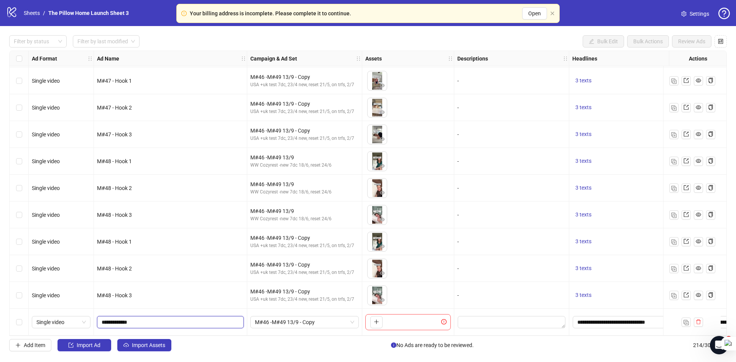
click at [116, 318] on input "**********" at bounding box center [170, 322] width 136 height 8
type input "**********"
click at [375, 325] on button "button" at bounding box center [376, 322] width 12 height 12
click at [300, 317] on span "M#46 -M#49 13/9 - Copy" at bounding box center [304, 322] width 99 height 11
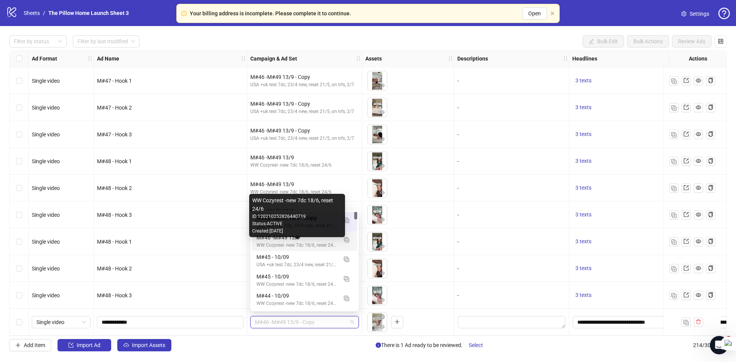
click at [302, 246] on div "WW Cozyrest -new 7dc 18/6, reset 24/6" at bounding box center [296, 245] width 81 height 7
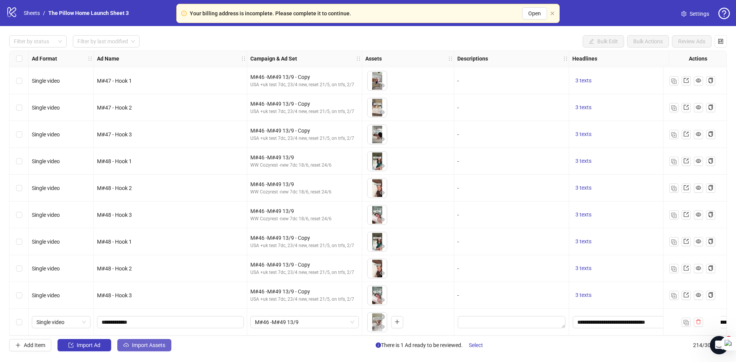
click at [165, 347] on span "Import Assets" at bounding box center [148, 345] width 33 height 6
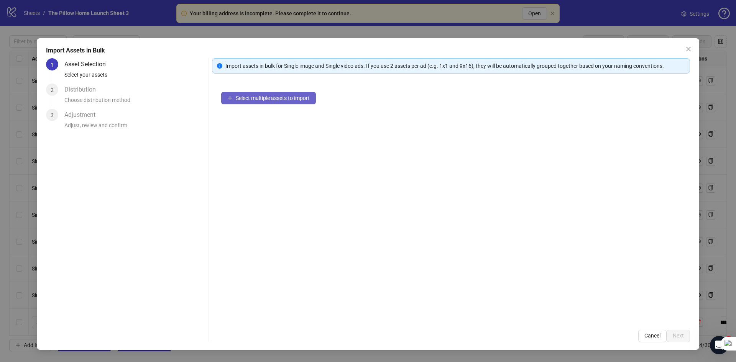
click at [253, 96] on span "Select multiple assets to import" at bounding box center [273, 98] width 74 height 6
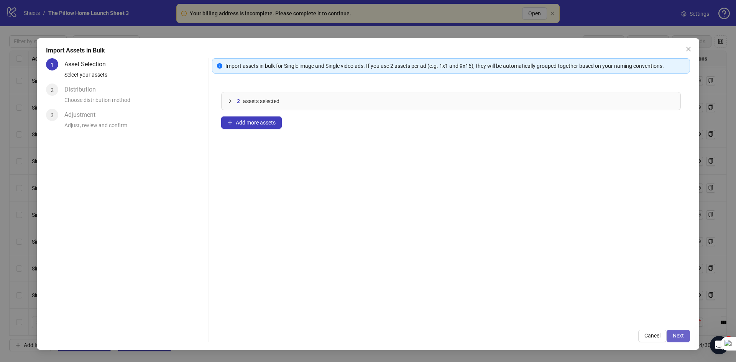
click at [680, 336] on span "Next" at bounding box center [678, 336] width 11 height 6
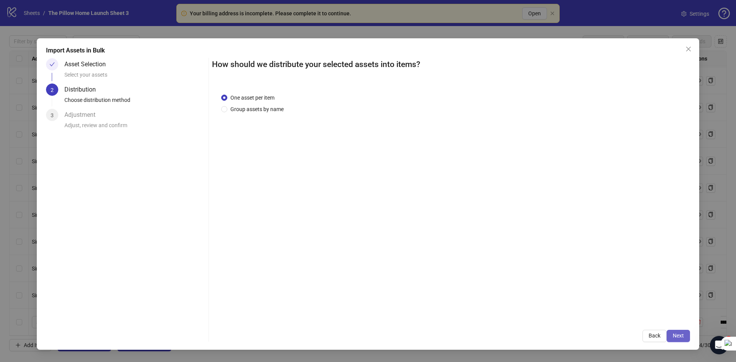
click at [671, 341] on button "Next" at bounding box center [677, 336] width 23 height 12
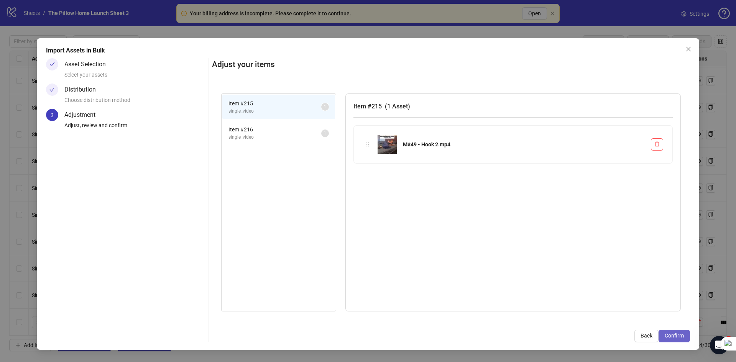
click at [668, 339] on span "Confirm" at bounding box center [674, 336] width 19 height 6
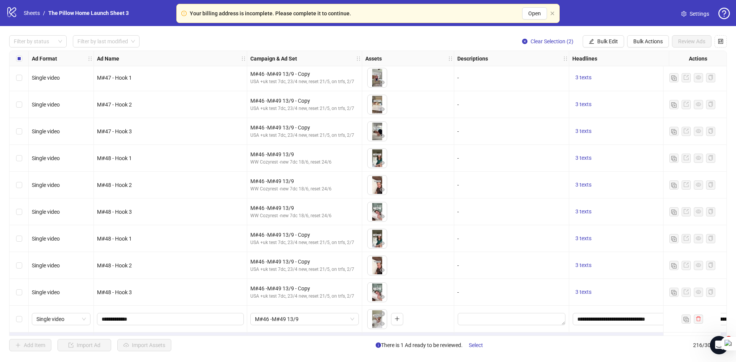
scroll to position [5528, 0]
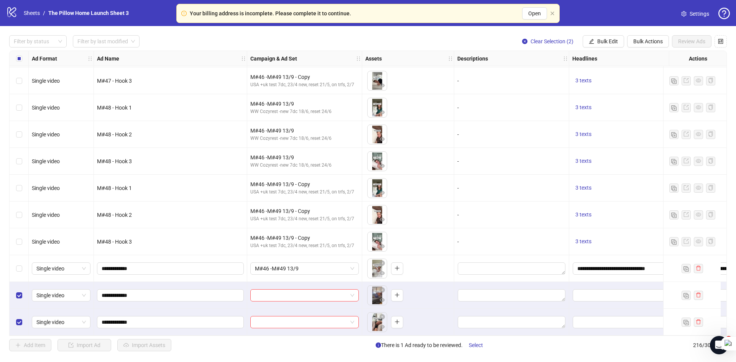
click at [23, 270] on div "Select row 214" at bounding box center [19, 268] width 19 height 27
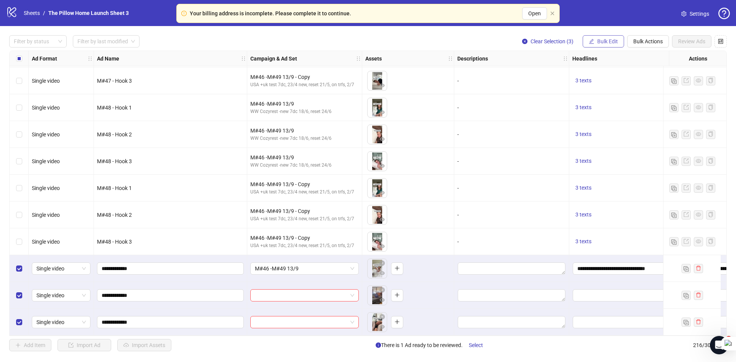
click at [609, 37] on button "Bulk Edit" at bounding box center [603, 41] width 41 height 12
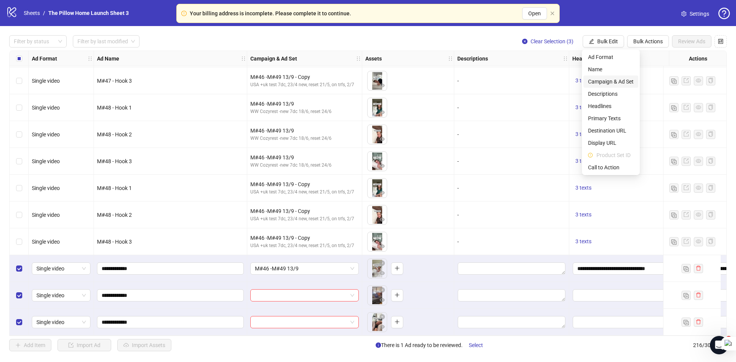
click at [608, 79] on span "Campaign & Ad Set" at bounding box center [611, 81] width 46 height 8
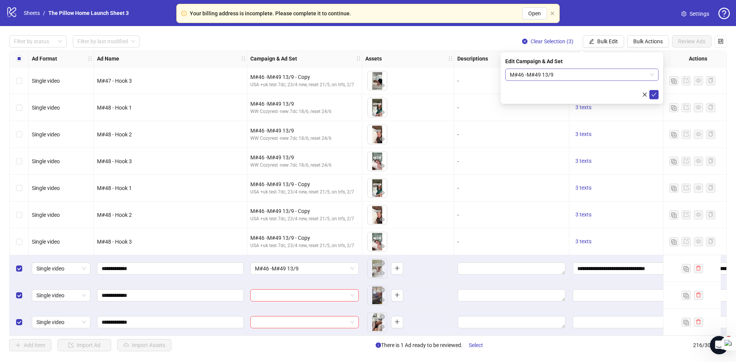
click at [629, 74] on span "M#46 -M#49 13/9" at bounding box center [582, 74] width 144 height 11
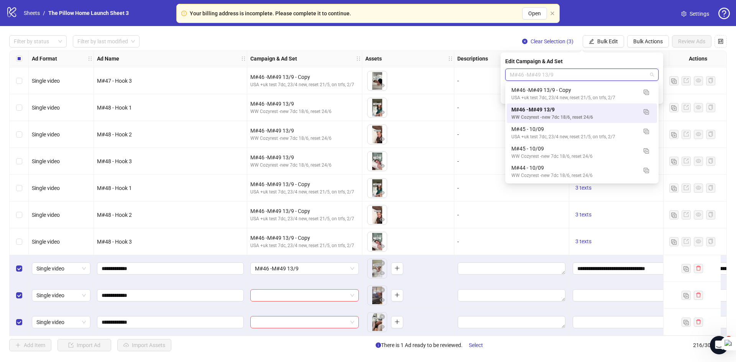
click at [629, 74] on span "M#46 -M#49 13/9" at bounding box center [582, 74] width 144 height 11
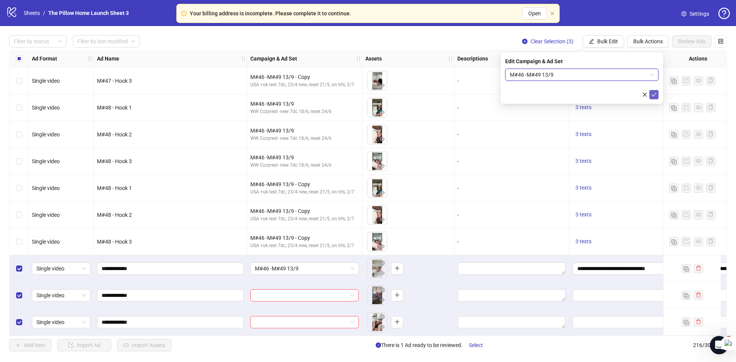
click at [656, 93] on icon "check" at bounding box center [654, 95] width 5 height 4
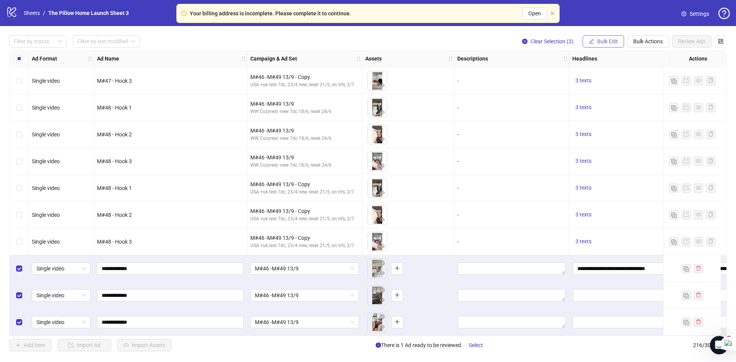
click at [589, 38] on button "Bulk Edit" at bounding box center [603, 41] width 41 height 12
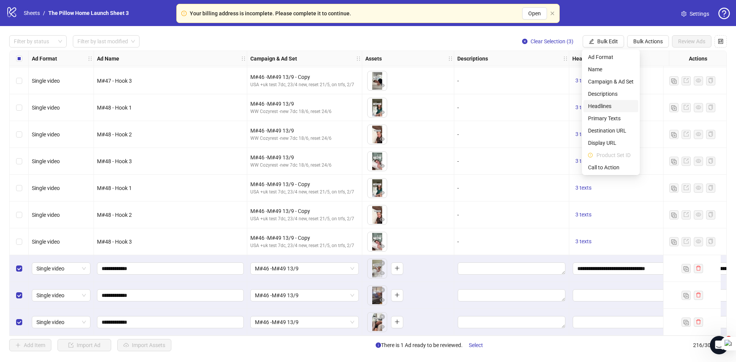
click at [599, 100] on li "Headlines" at bounding box center [610, 106] width 55 height 12
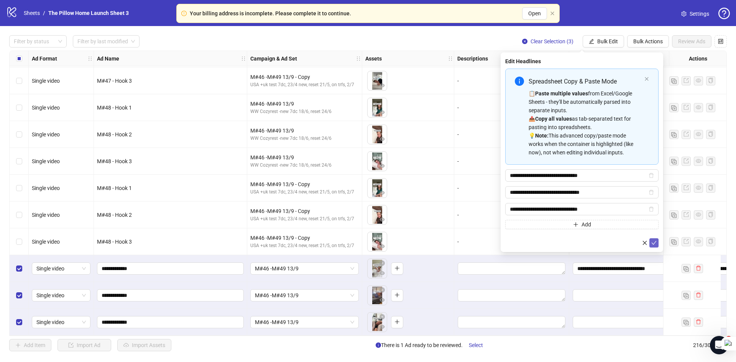
click at [658, 245] on button "submit" at bounding box center [653, 242] width 9 height 9
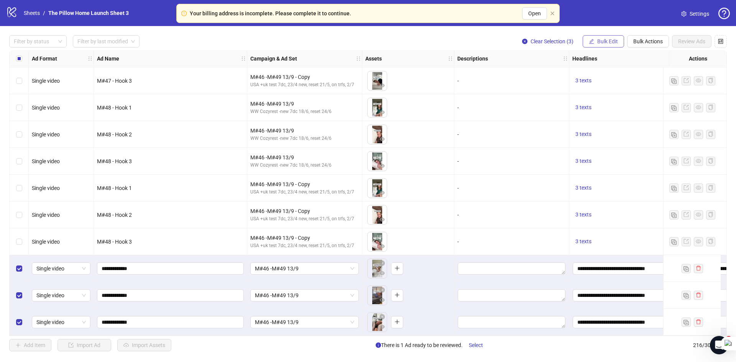
click at [612, 39] on span "Bulk Edit" at bounding box center [607, 41] width 21 height 6
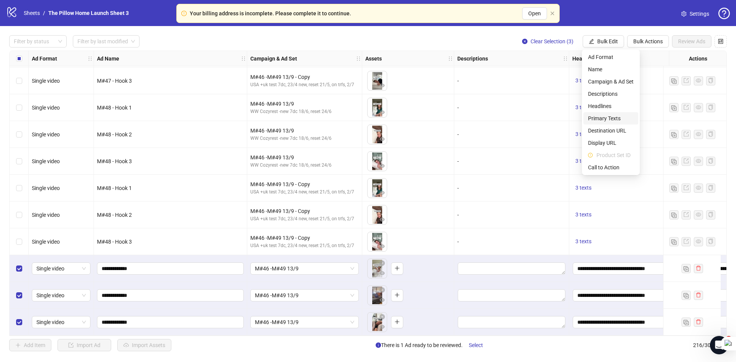
click at [604, 116] on span "Primary Texts" at bounding box center [611, 118] width 46 height 8
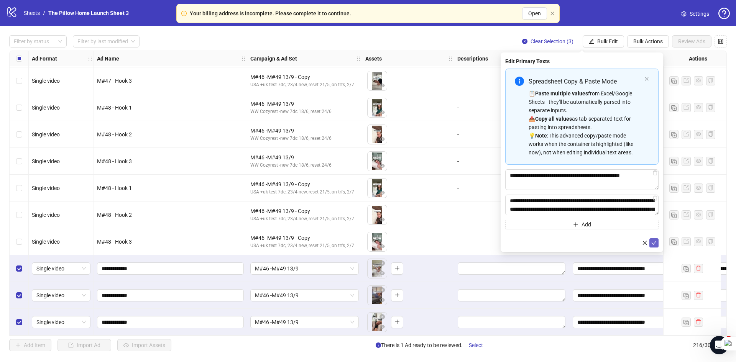
click at [652, 242] on icon "check" at bounding box center [653, 242] width 5 height 5
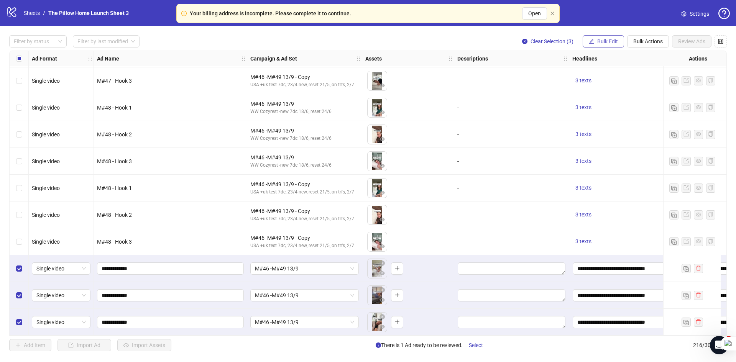
click at [614, 44] on span "Bulk Edit" at bounding box center [607, 41] width 21 height 6
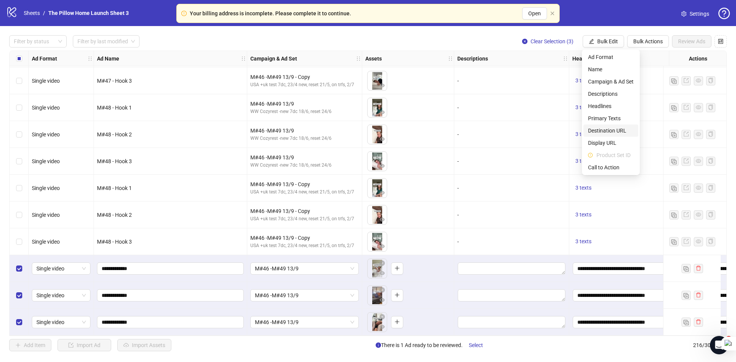
click at [600, 129] on span "Destination URL" at bounding box center [611, 130] width 46 height 8
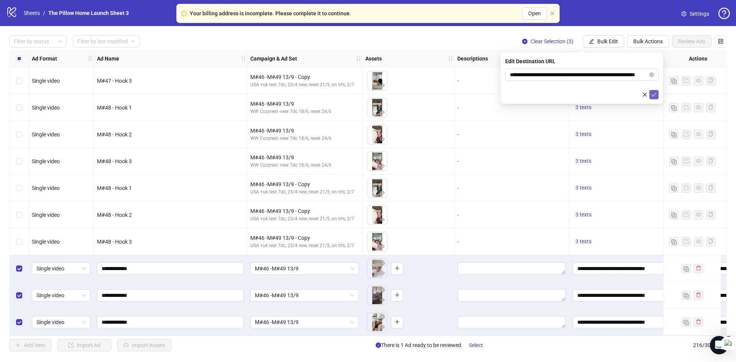
click at [651, 91] on button "submit" at bounding box center [653, 94] width 9 height 9
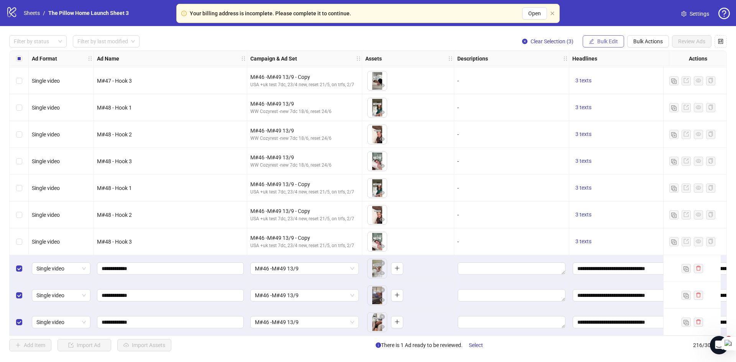
click at [597, 42] on span "Bulk Edit" at bounding box center [607, 41] width 21 height 6
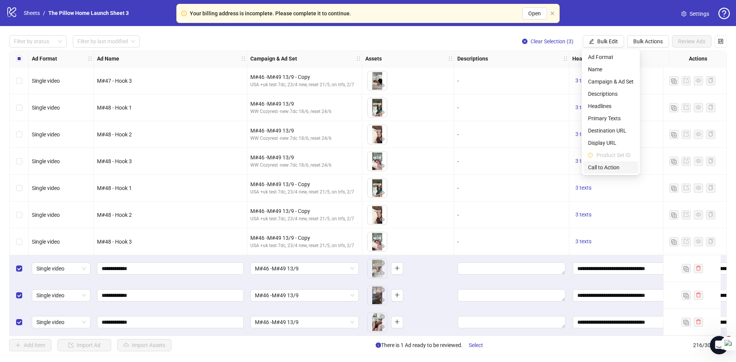
click at [608, 162] on li "Call to Action" at bounding box center [610, 167] width 55 height 12
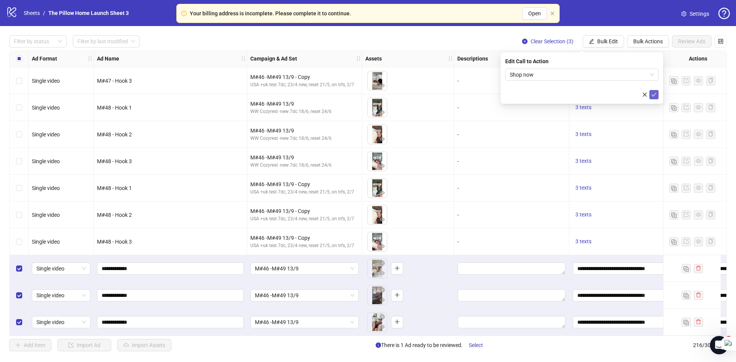
click at [652, 94] on icon "check" at bounding box center [653, 94] width 5 height 5
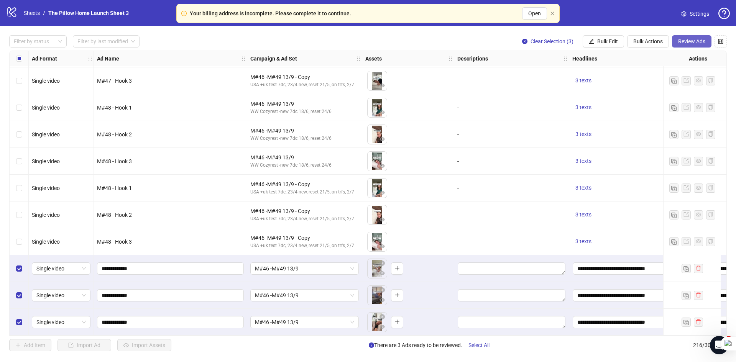
click at [688, 46] on button "Review Ads" at bounding box center [691, 41] width 39 height 12
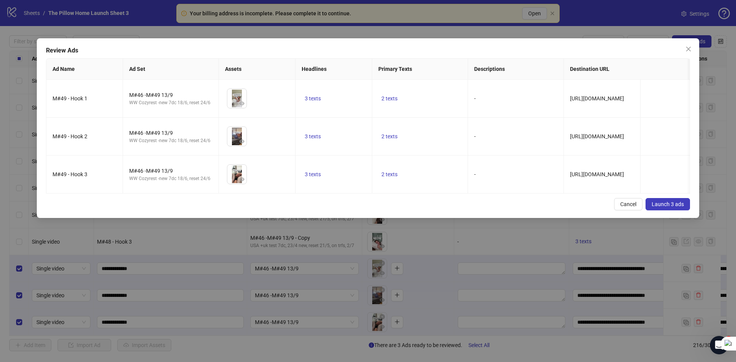
click at [673, 207] on span "Launch 3 ads" at bounding box center [668, 204] width 32 height 6
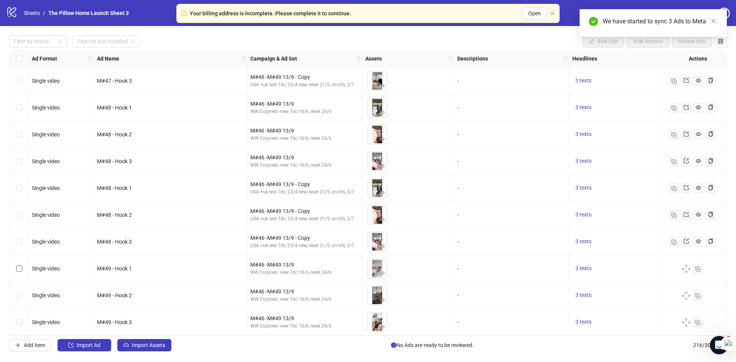
click at [21, 269] on label "Select row 214" at bounding box center [19, 268] width 6 height 8
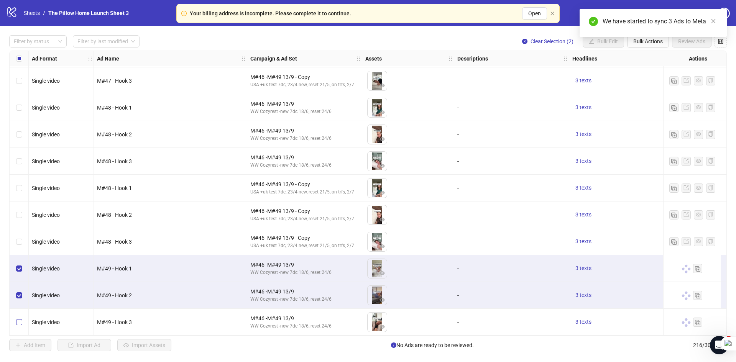
click at [18, 318] on label "Select row 216" at bounding box center [19, 322] width 6 height 8
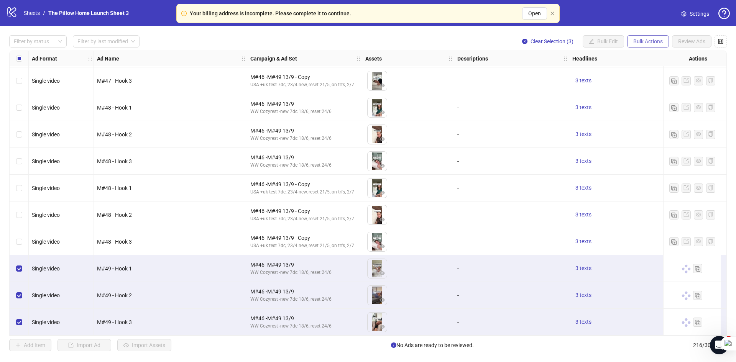
click at [643, 44] on span "Bulk Actions" at bounding box center [648, 41] width 30 height 6
click at [645, 82] on span "Duplicate with assets" at bounding box center [658, 81] width 53 height 8
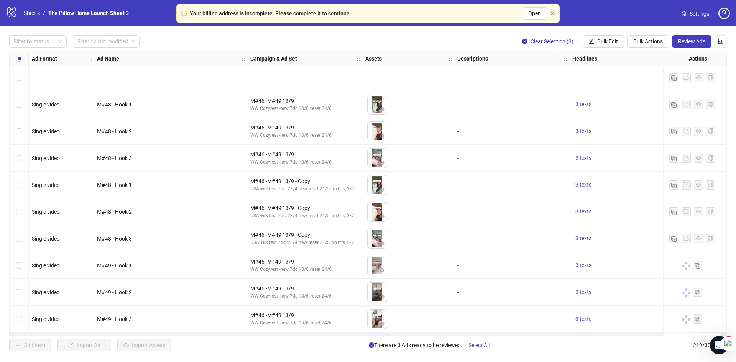
scroll to position [5609, 0]
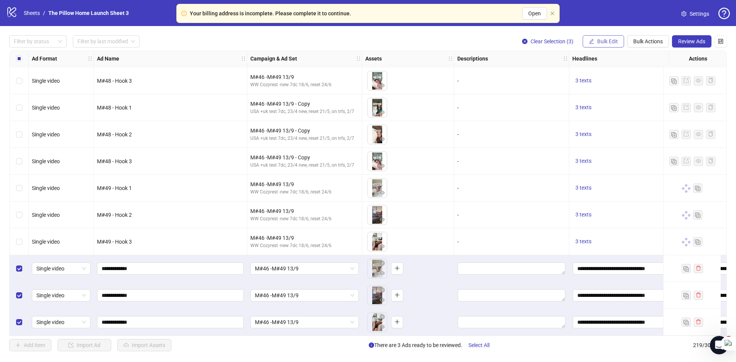
click at [602, 43] on span "Bulk Edit" at bounding box center [607, 41] width 21 height 6
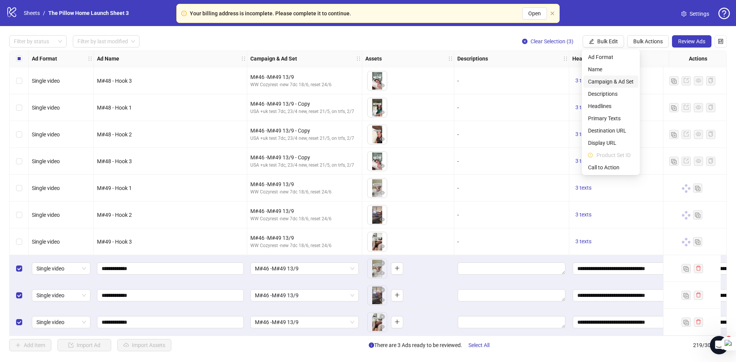
click at [605, 83] on span "Campaign & Ad Set" at bounding box center [611, 81] width 46 height 8
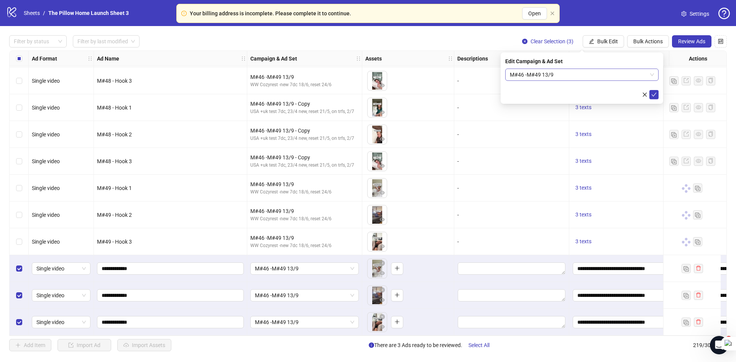
click at [570, 80] on span "M#46 -M#49 13/9" at bounding box center [582, 74] width 144 height 11
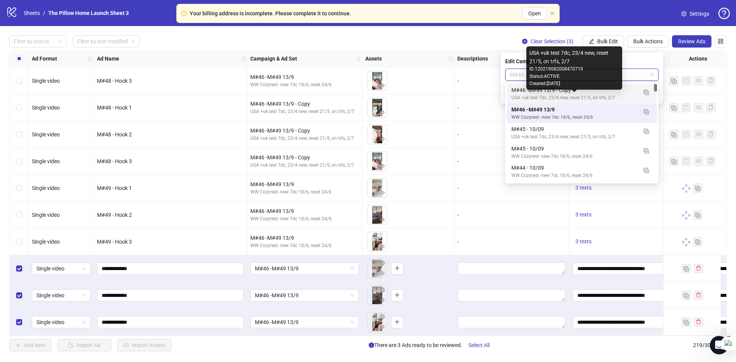
click at [563, 94] on div "USA +uk test 7dc, 23/4 new, reset 21/5, on trfs, 2/7" at bounding box center [574, 97] width 126 height 7
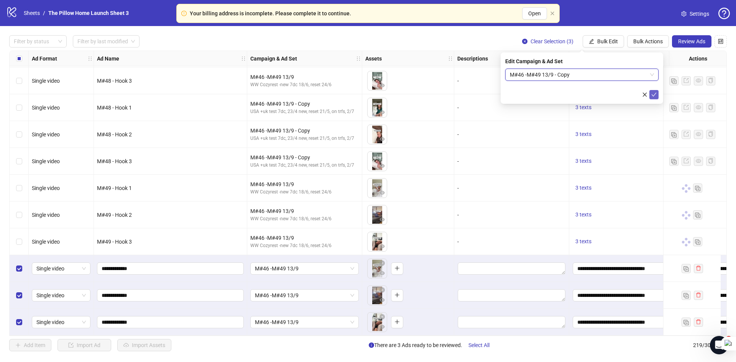
click at [652, 95] on icon "check" at bounding box center [653, 94] width 5 height 5
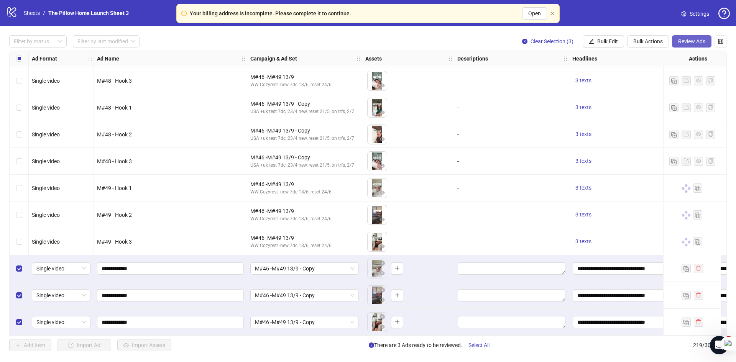
click at [689, 39] on span "Review Ads" at bounding box center [691, 41] width 27 height 6
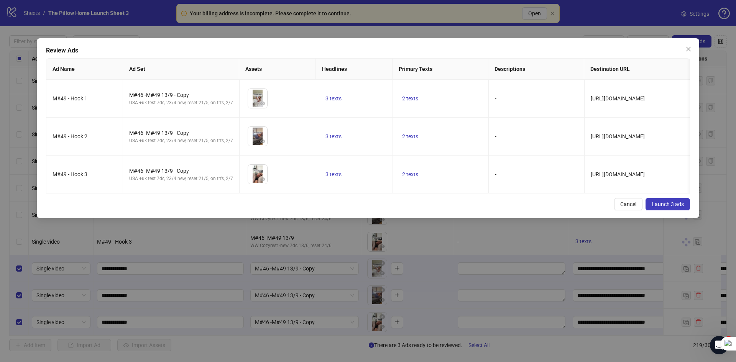
click at [655, 205] on button "Launch 3 ads" at bounding box center [667, 204] width 44 height 12
